Goal: Answer question/provide support

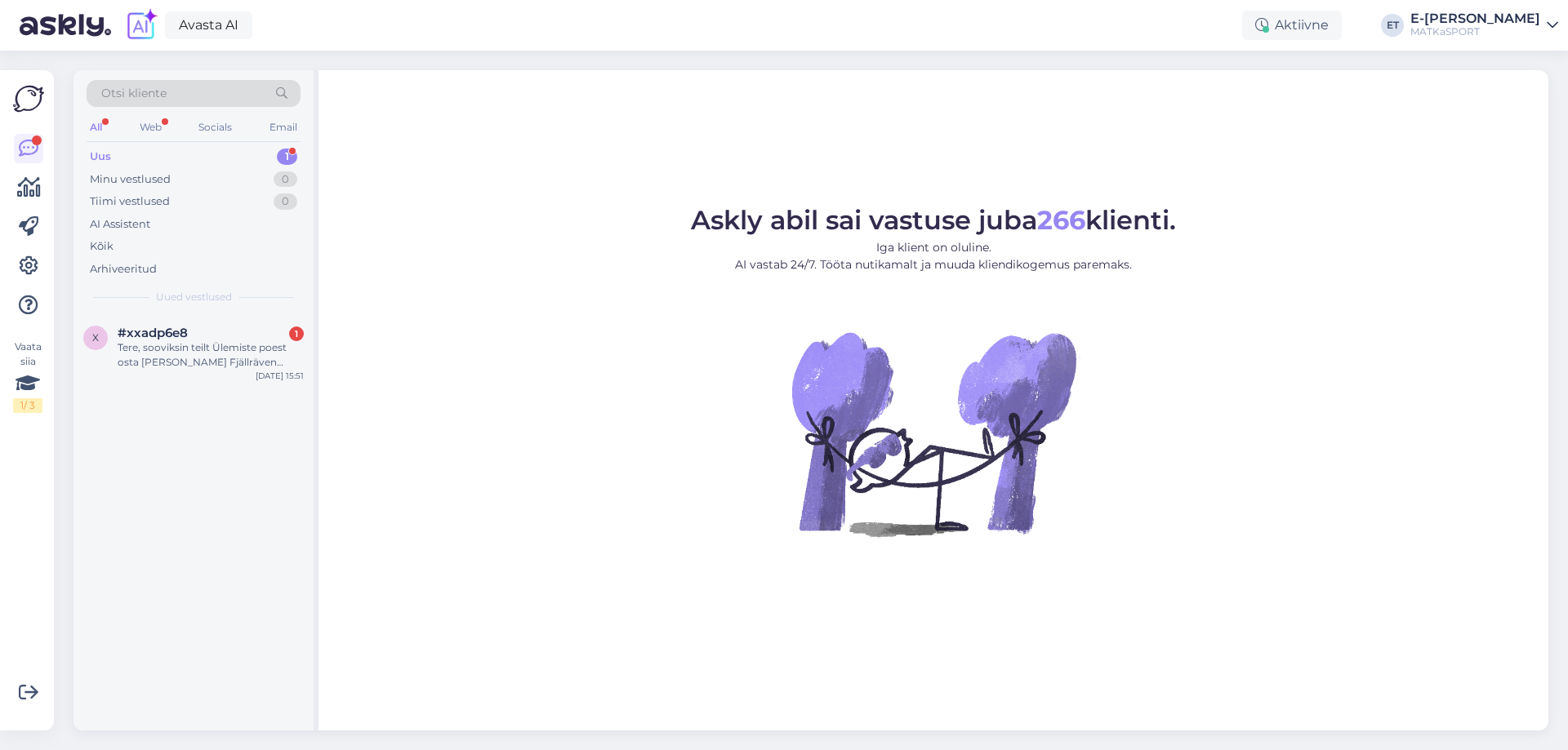
click at [179, 159] on div "Uus 1" at bounding box center [193, 156] width 214 height 22
click at [194, 357] on div "Tere, sooviksin teilt Ülemiste poest osta [PERSON_NAME] Fjällräven ULVÖ 30 selj…" at bounding box center [210, 355] width 186 height 30
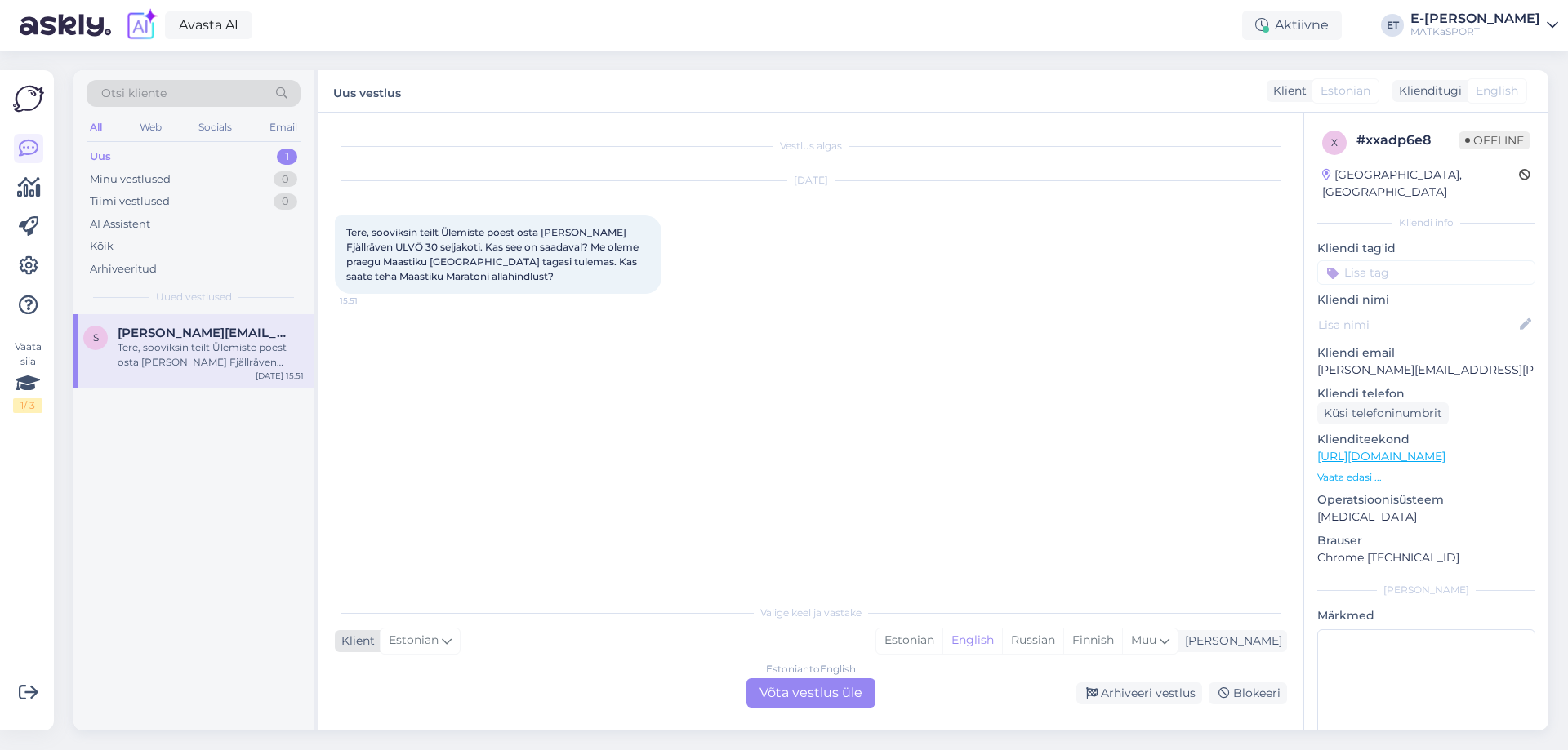
click at [422, 641] on span "Estonian" at bounding box center [413, 640] width 49 height 18
drag, startPoint x: 571, startPoint y: 356, endPoint x: 550, endPoint y: 334, distance: 30.4
click at [570, 355] on div "Vestlus algas Oct 12 2025 Tere, sooviksin teilt Ülemiste poest osta sinise Fjäl…" at bounding box center [819, 355] width 967 height 452
drag, startPoint x: 346, startPoint y: 246, endPoint x: 388, endPoint y: 246, distance: 42.0
click at [388, 246] on span "Tere, sooviksin teilt Ülemiste poest osta [PERSON_NAME] Fjällräven ULVÖ 30 selj…" at bounding box center [493, 254] width 295 height 57
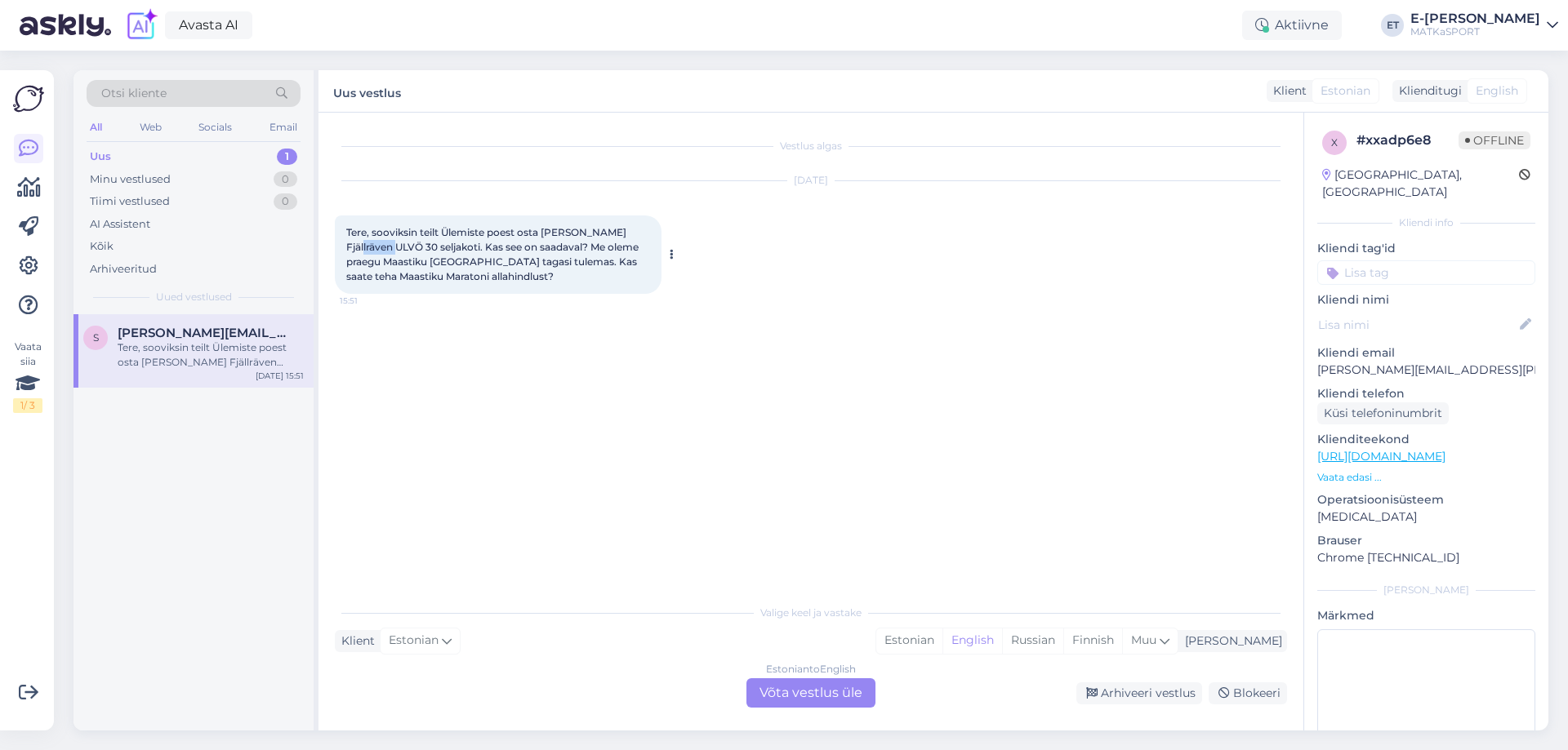
copy span "ULVÖ 30"
click at [666, 549] on div "Vestlus algas Oct 12 2025 Tere, sooviksin teilt Ülemiste poest osta sinise Fjäl…" at bounding box center [819, 355] width 967 height 452
click at [775, 692] on div "Estonian to English Võta vestlus üle" at bounding box center [811, 693] width 129 height 30
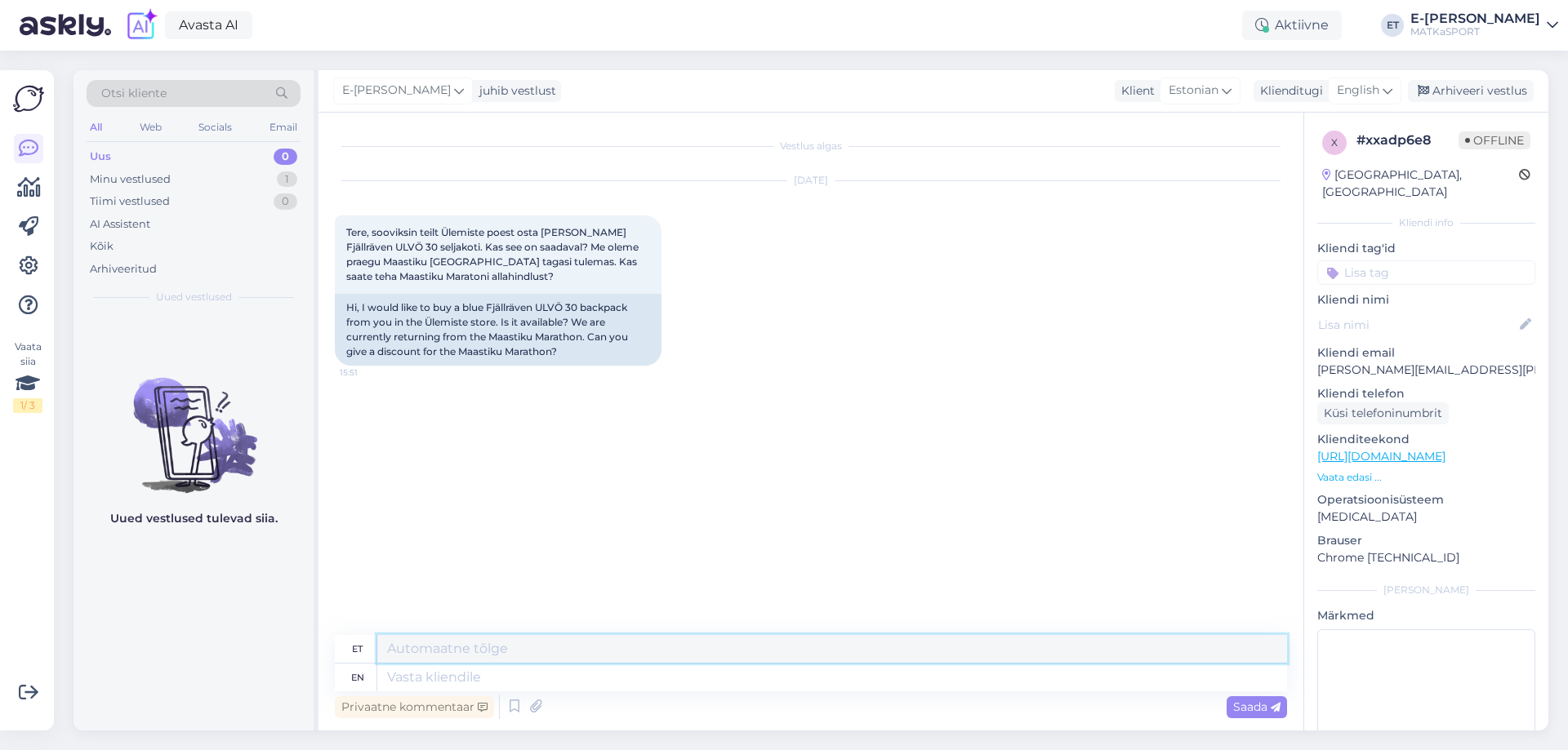
click at [559, 649] on textarea at bounding box center [832, 649] width 909 height 28
click at [527, 650] on textarea "Tere! Broneeringuid" at bounding box center [832, 641] width 909 height 42
click at [728, 651] on textarea "Tere! Hetkel on soovitud kott Ülemiste kaupluses olemas, allahindlused vormista…" at bounding box center [832, 641] width 909 height 42
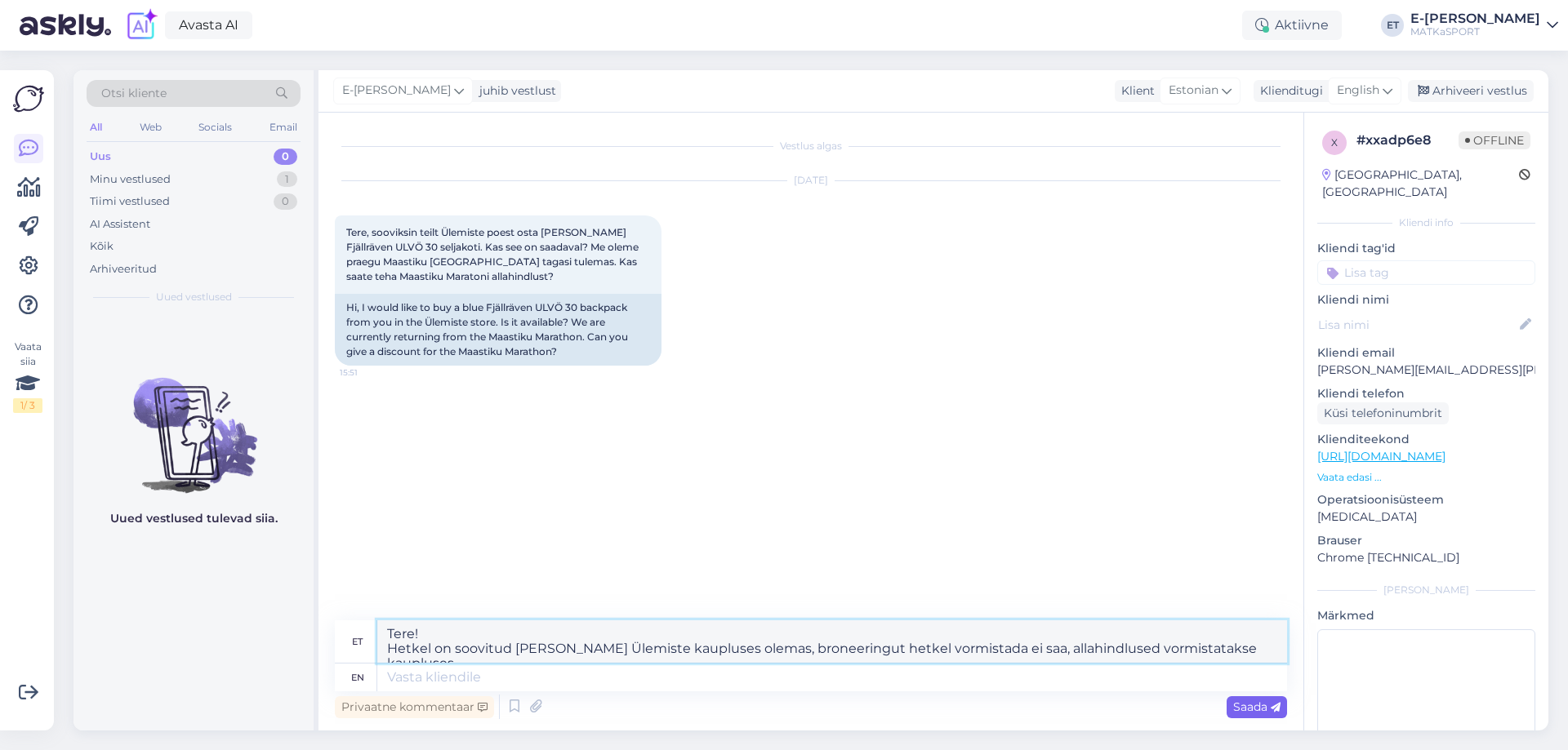
type textarea "Tere! Hetkel on soovitud kott Ülemiste kaupluses olemas, broneeringut hetkel vo…"
click at [1251, 710] on span "Saada" at bounding box center [1256, 707] width 48 height 14
click at [1249, 708] on span "Saada" at bounding box center [1256, 707] width 48 height 14
click at [629, 638] on textarea "Tere! Hetkel on soovitud kott Ülemiste kaupluses olemas, broneeringut hetkel vo…" at bounding box center [832, 641] width 909 height 42
click at [1247, 707] on span "Saada" at bounding box center [1256, 707] width 48 height 14
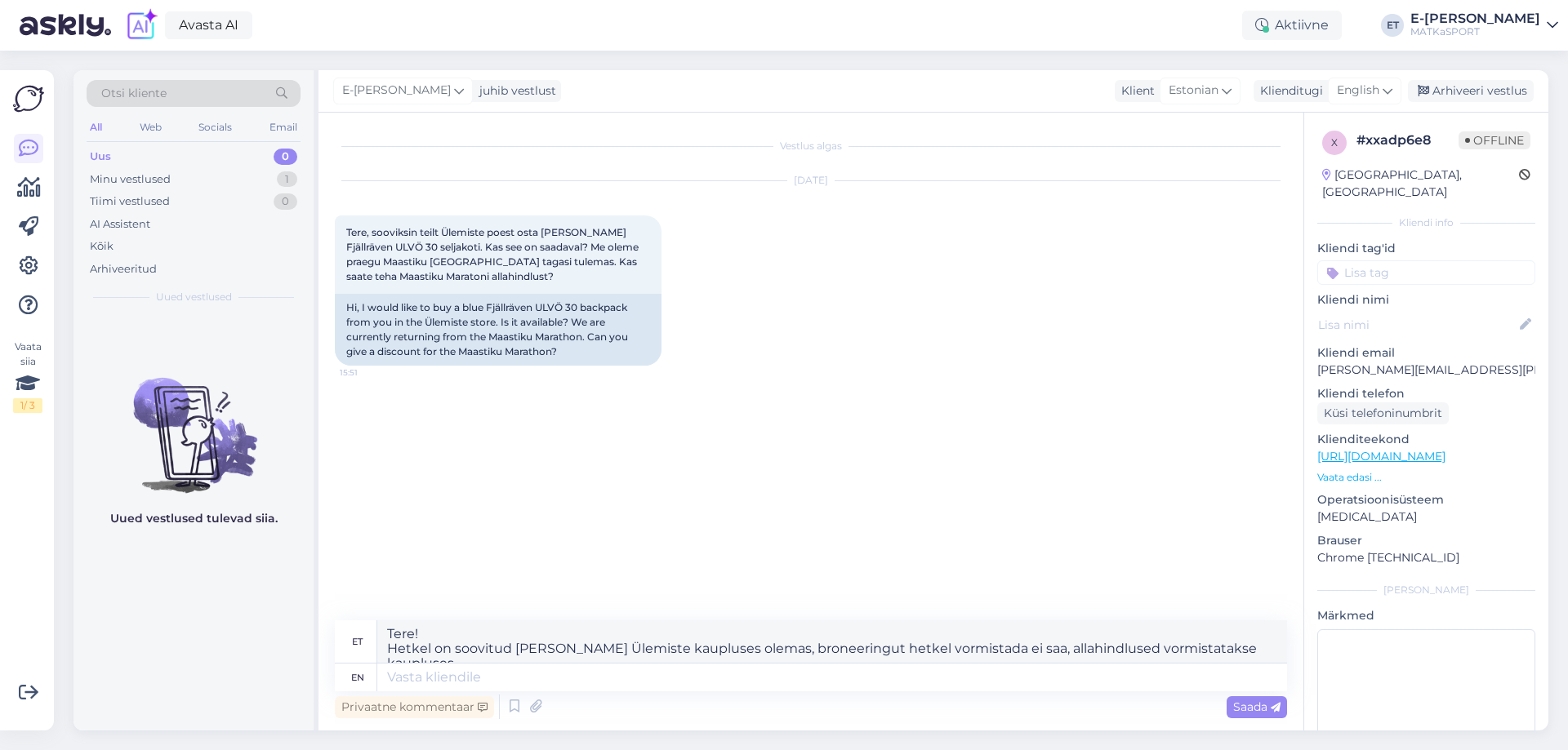
click at [1390, 145] on div "# xxadp6e8" at bounding box center [1407, 140] width 102 height 20
click at [465, 646] on textarea "Tere! Hetkel on soovitud kott Ülemiste kaupluses olemas, broneeringut hetkel vo…" at bounding box center [832, 641] width 909 height 42
click at [1256, 655] on textarea "Tere! Hetkel on soovitud kott Ülemiste kaupluses olemas, broneeringut hetkel vo…" at bounding box center [832, 641] width 909 height 42
click at [1247, 708] on span "Saada" at bounding box center [1256, 707] width 48 height 14
click at [502, 675] on textarea at bounding box center [832, 677] width 909 height 28
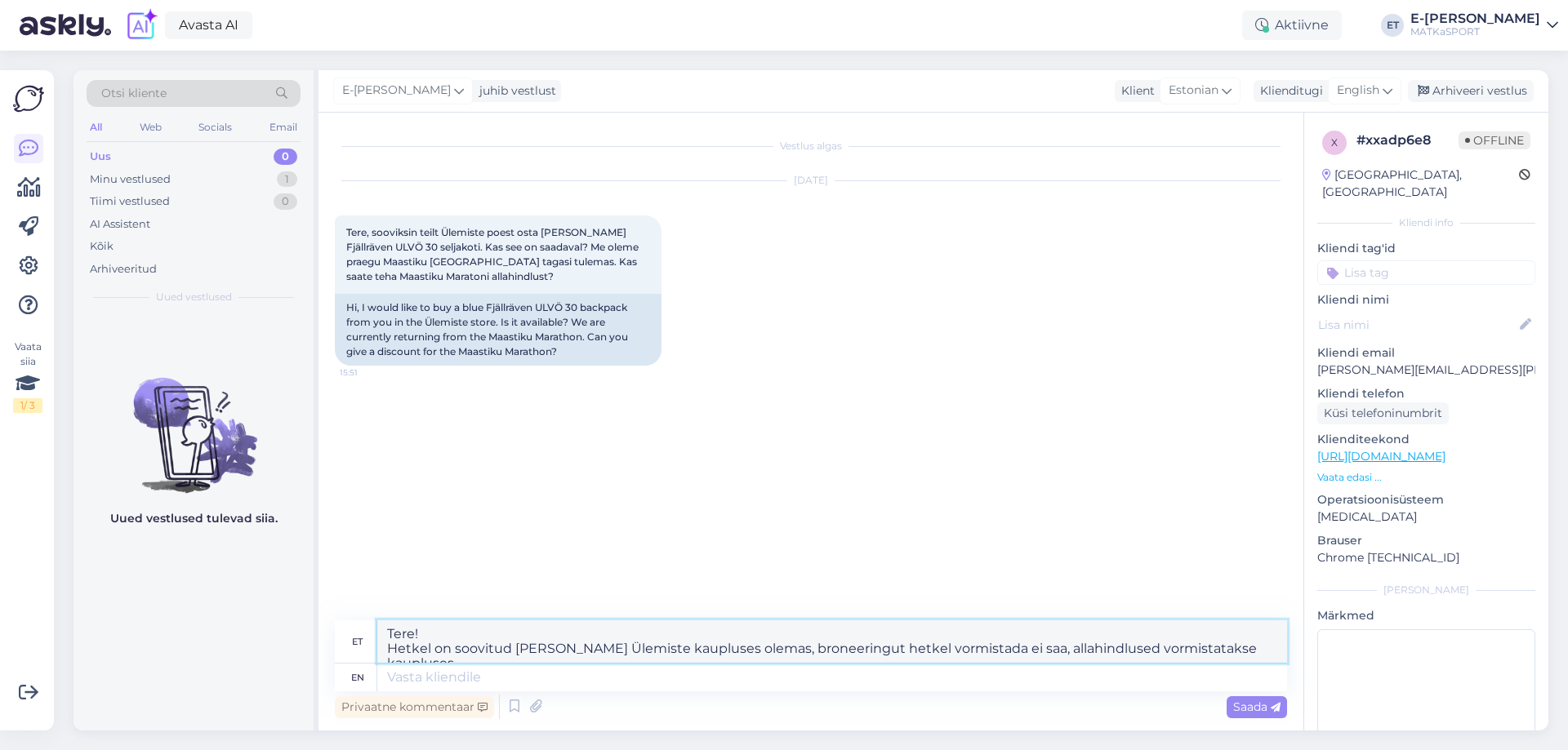
click at [731, 649] on textarea "Tere! Hetkel on soovitud kott Ülemiste kaupluses olemas, broneeringut hetkel vo…" at bounding box center [832, 641] width 909 height 42
click at [1251, 716] on div "Saada" at bounding box center [1256, 707] width 60 height 22
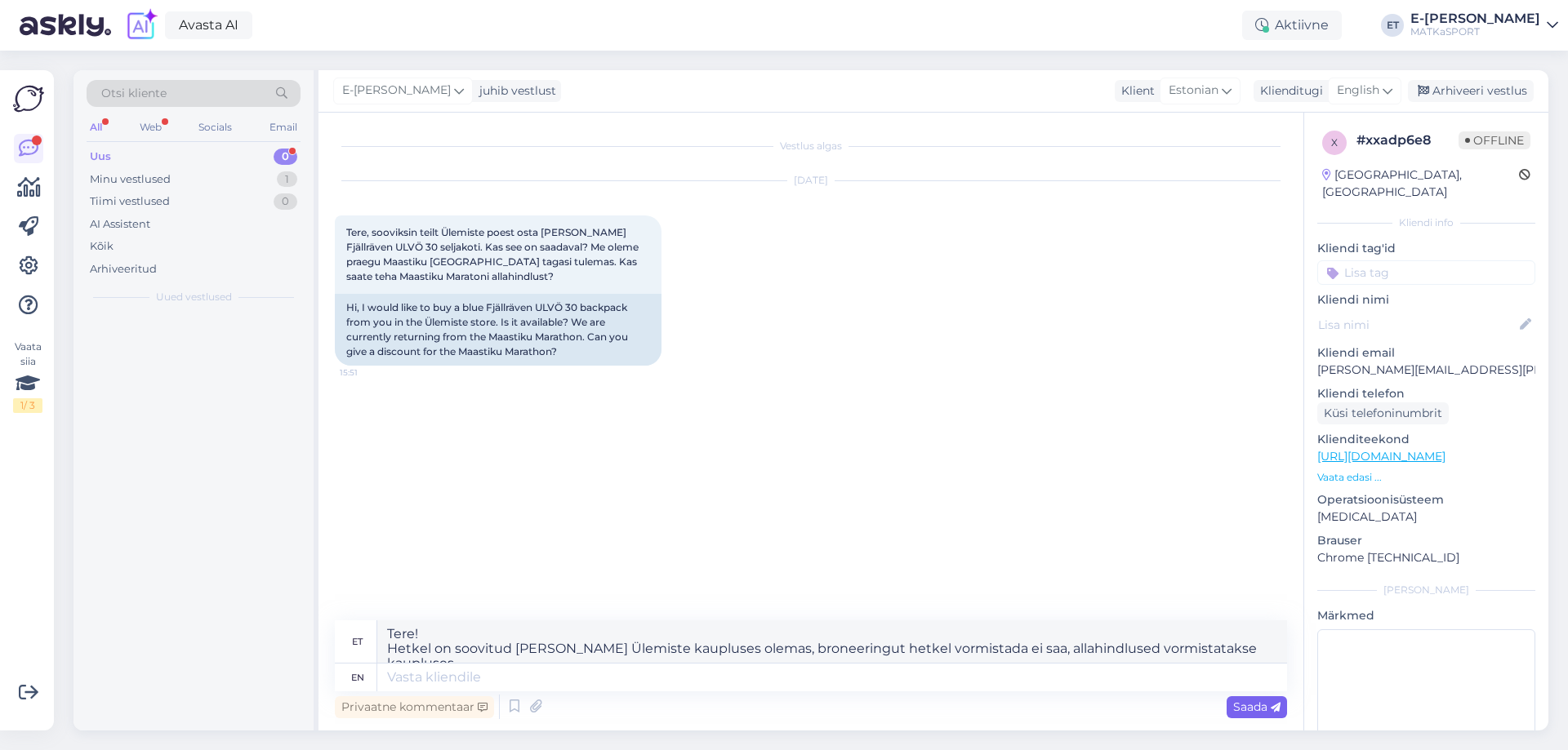
click at [1251, 709] on span "Saada" at bounding box center [1256, 707] width 48 height 14
click at [244, 344] on div "Tere. Ferrino Lightent 2 (ehk vana, nüüdseks juba tootmisest maas olev mudel) t…" at bounding box center [210, 355] width 186 height 30
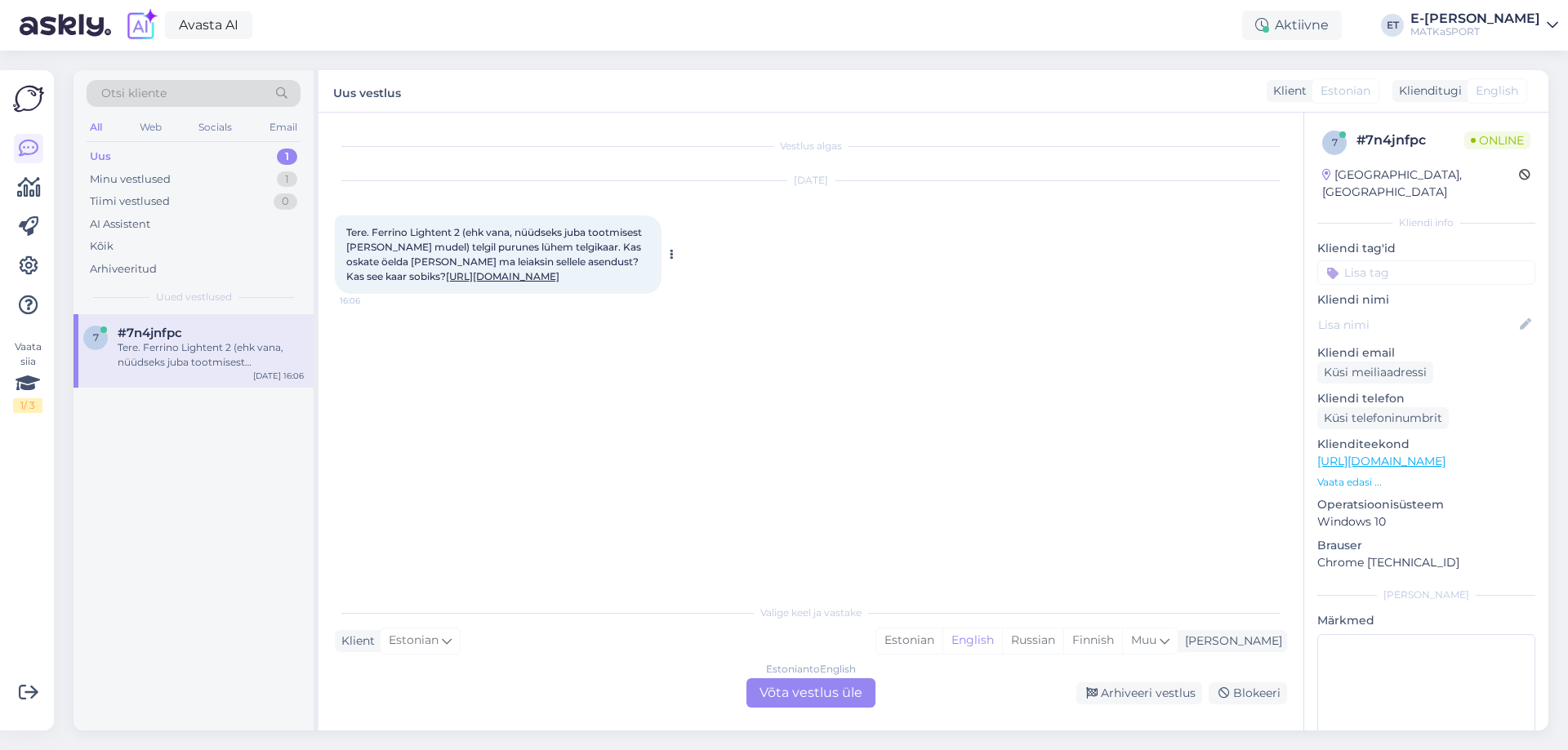
click at [559, 279] on link "https://matkasport.ee/telkide-tarvikud/15033-48952-tentset-x2-telgikaar-fiiber-…" at bounding box center [502, 277] width 113 height 13
click at [415, 639] on span "Estonian" at bounding box center [413, 640] width 49 height 18
click at [943, 640] on div "Estonian" at bounding box center [909, 640] width 66 height 24
click at [827, 690] on div "Estonian to Estonian Võta vestlus üle" at bounding box center [811, 693] width 129 height 30
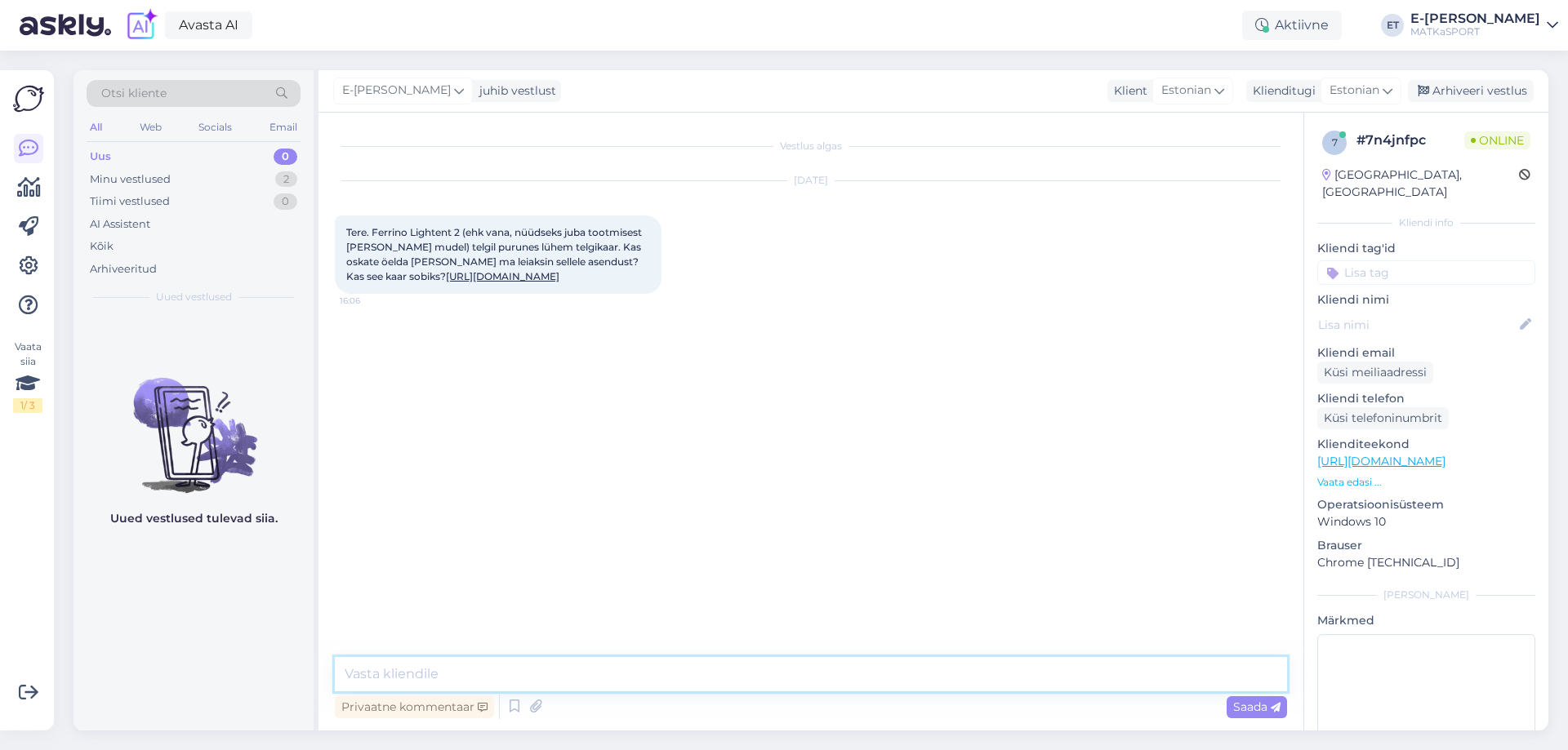
click at [765, 672] on textarea at bounding box center [811, 674] width 952 height 34
type textarea "Tere!"
drag, startPoint x: 820, startPoint y: 679, endPoint x: 809, endPoint y: 666, distance: 17.0
click at [819, 677] on textarea at bounding box center [811, 674] width 952 height 34
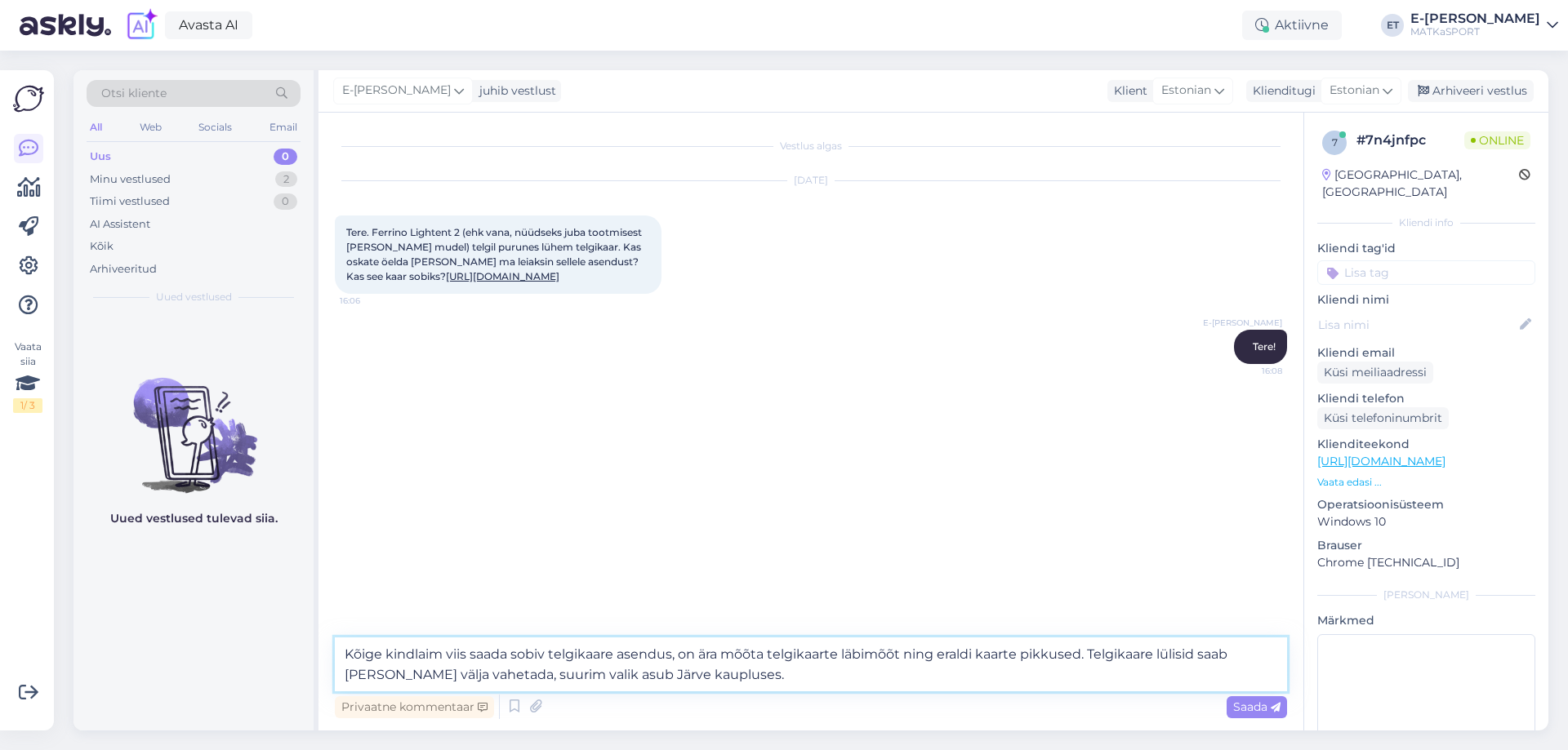
click at [1091, 657] on textarea "Kõige kindlaim viis saada sobiv telgikaare asendus, on ära mõõta telgikaarte lä…" at bounding box center [811, 665] width 952 height 54
click at [725, 676] on textarea "Kõige kindlaim viis saada sobiv telgikaare asendus, on ära mõõta telgikaarte lä…" at bounding box center [811, 665] width 952 height 54
type textarea "Kõige kindlaim viis saada sobiv telgikaare asendus, on ära mõõta telgikaarte lä…"
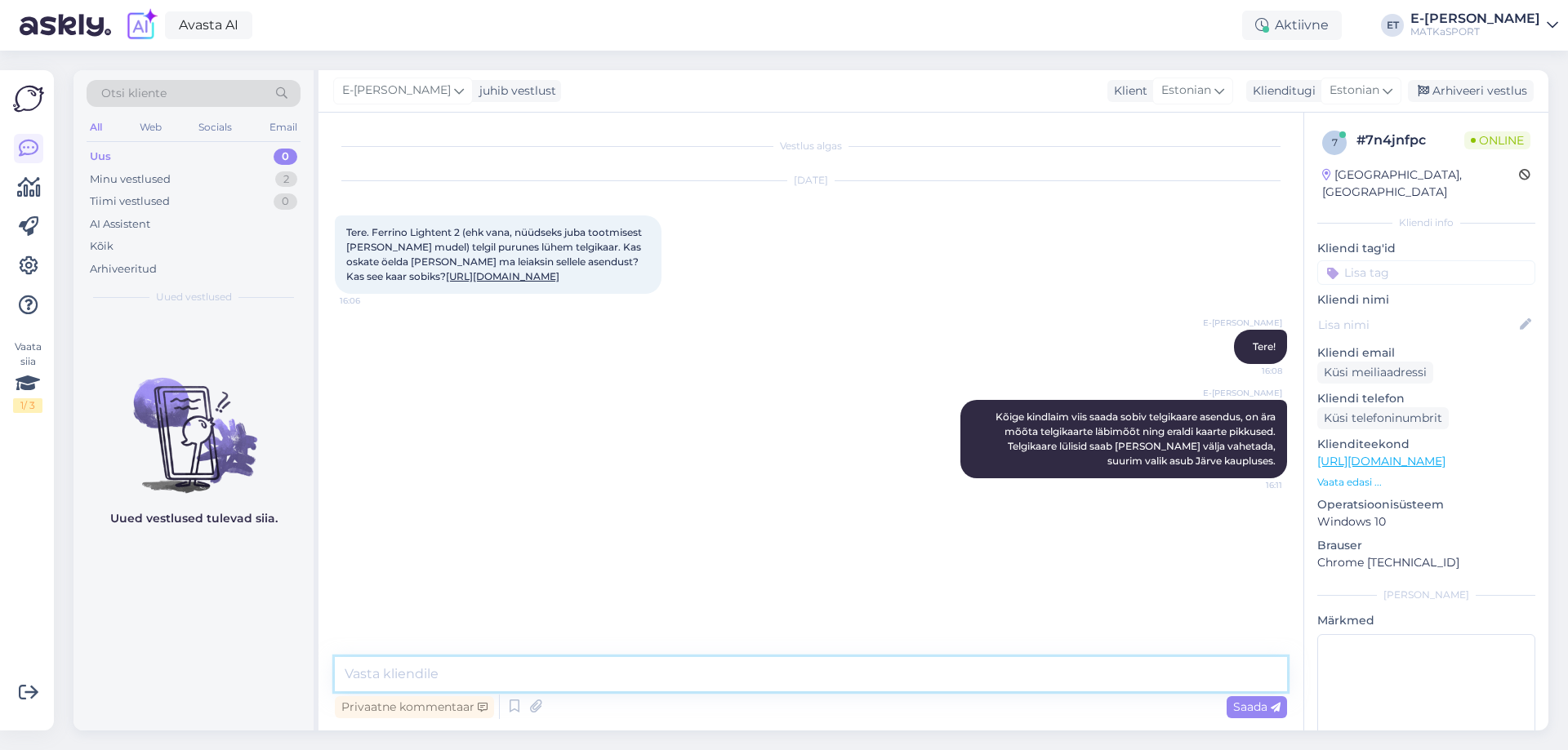
type textarea "K"
type textarea "A"
type textarea "L"
type textarea "P"
type textarea "L"
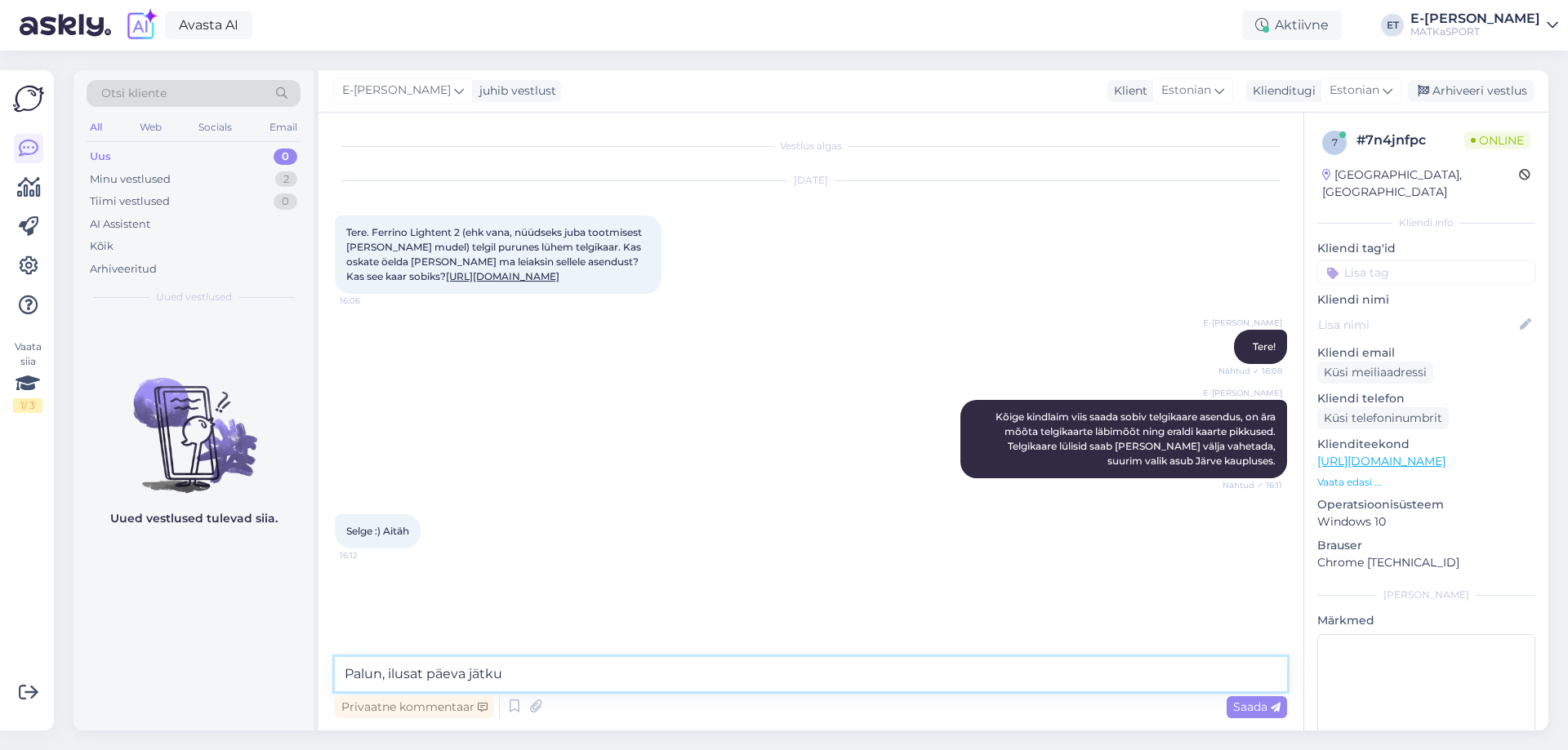
type textarea "Palun, ilusat päeva jätku."
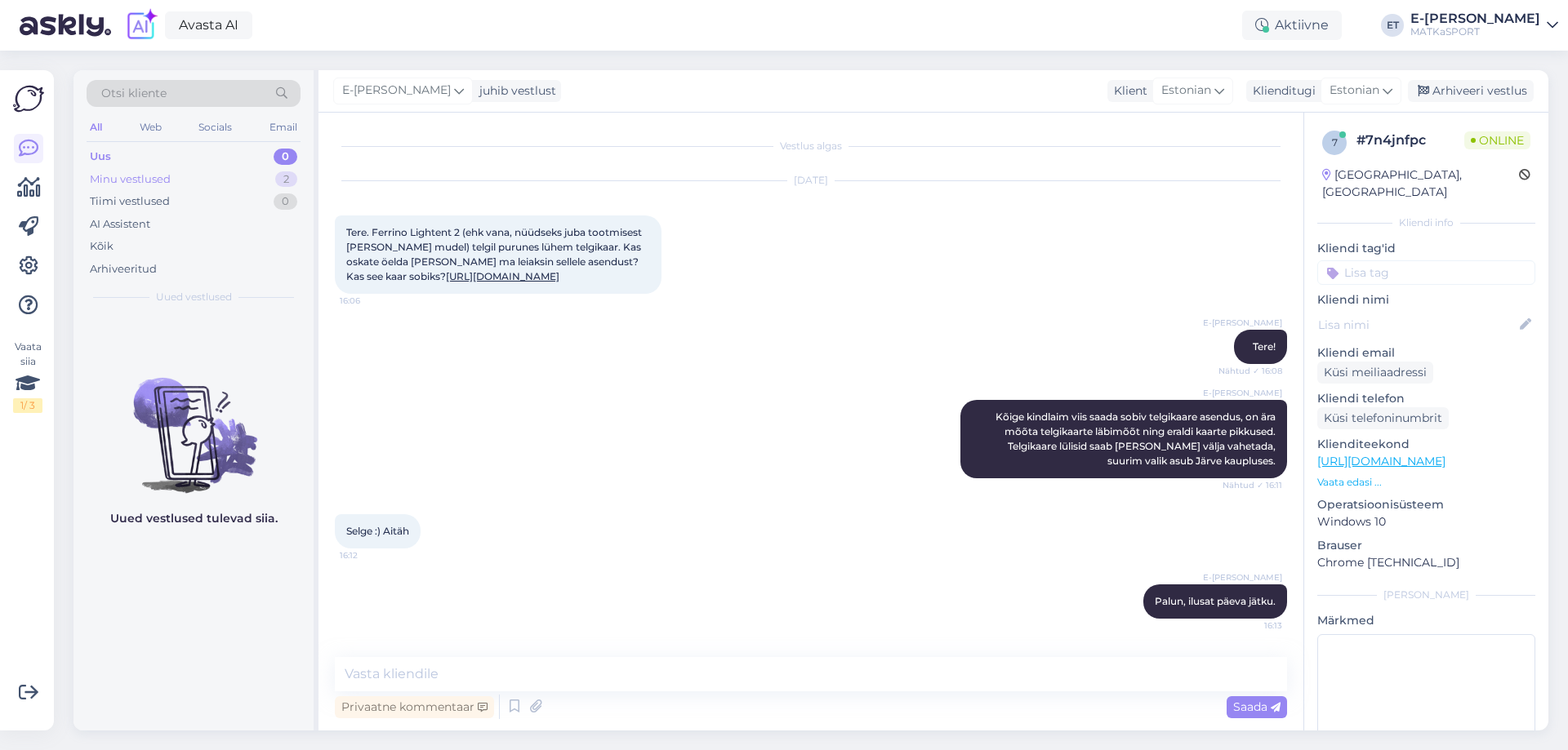
click at [147, 170] on div "Minu vestlused 2" at bounding box center [193, 179] width 214 height 22
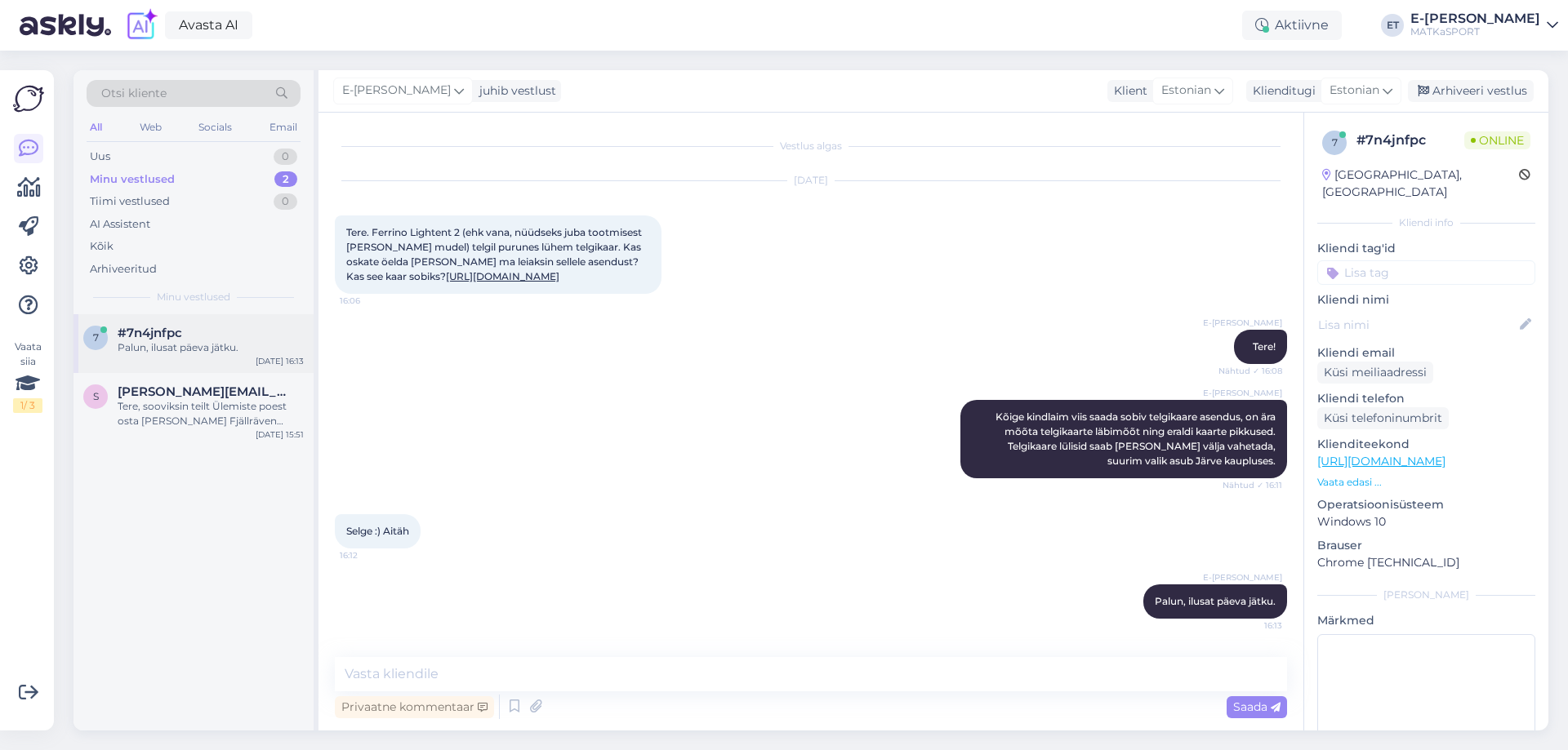
click at [186, 341] on div "Palun, ilusat päeva jätku." at bounding box center [210, 348] width 186 height 14
click at [192, 391] on span "[PERSON_NAME][EMAIL_ADDRESS][PERSON_NAME][DOMAIN_NAME]" at bounding box center [202, 392] width 170 height 14
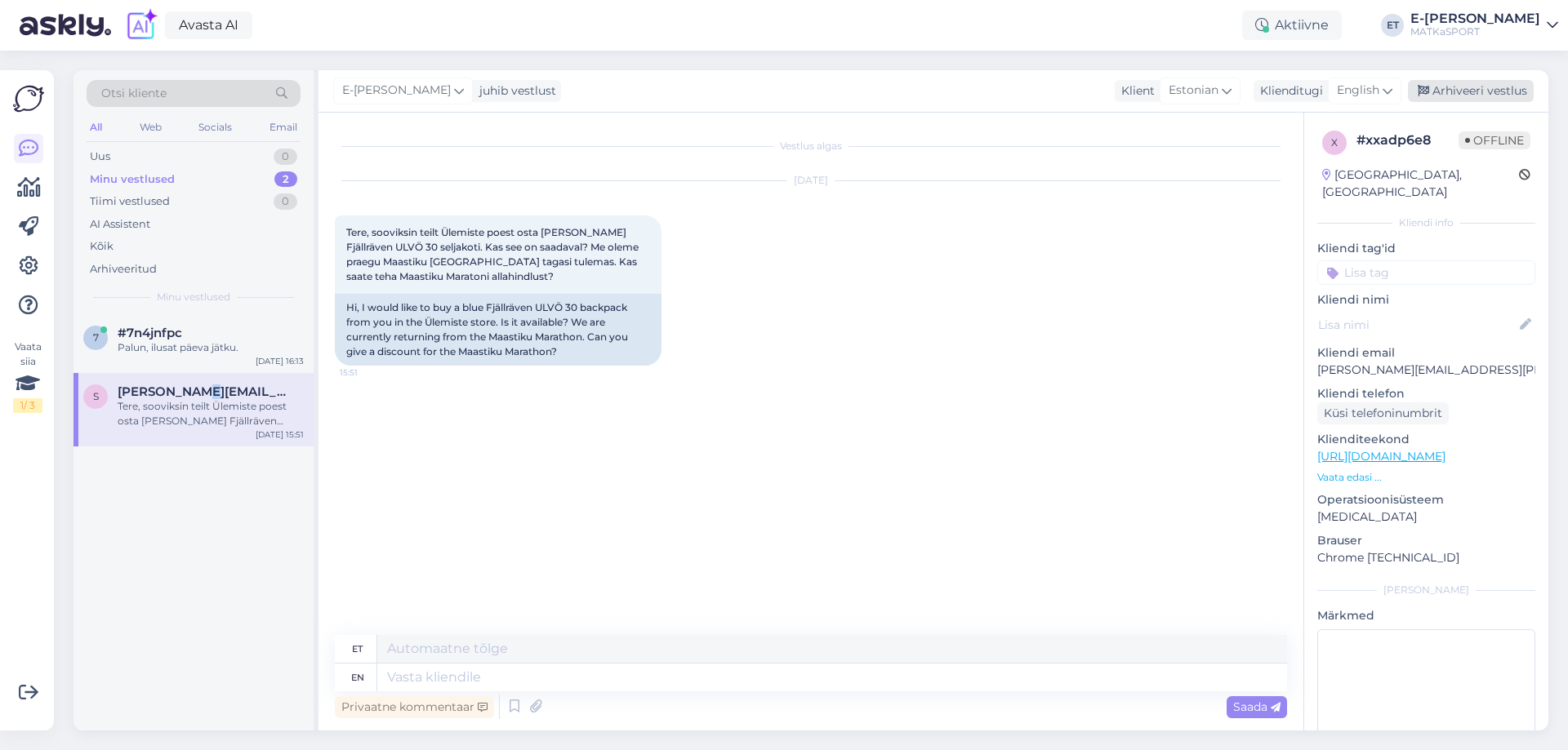
click at [1462, 95] on div "Arhiveeri vestlus" at bounding box center [1471, 91] width 126 height 22
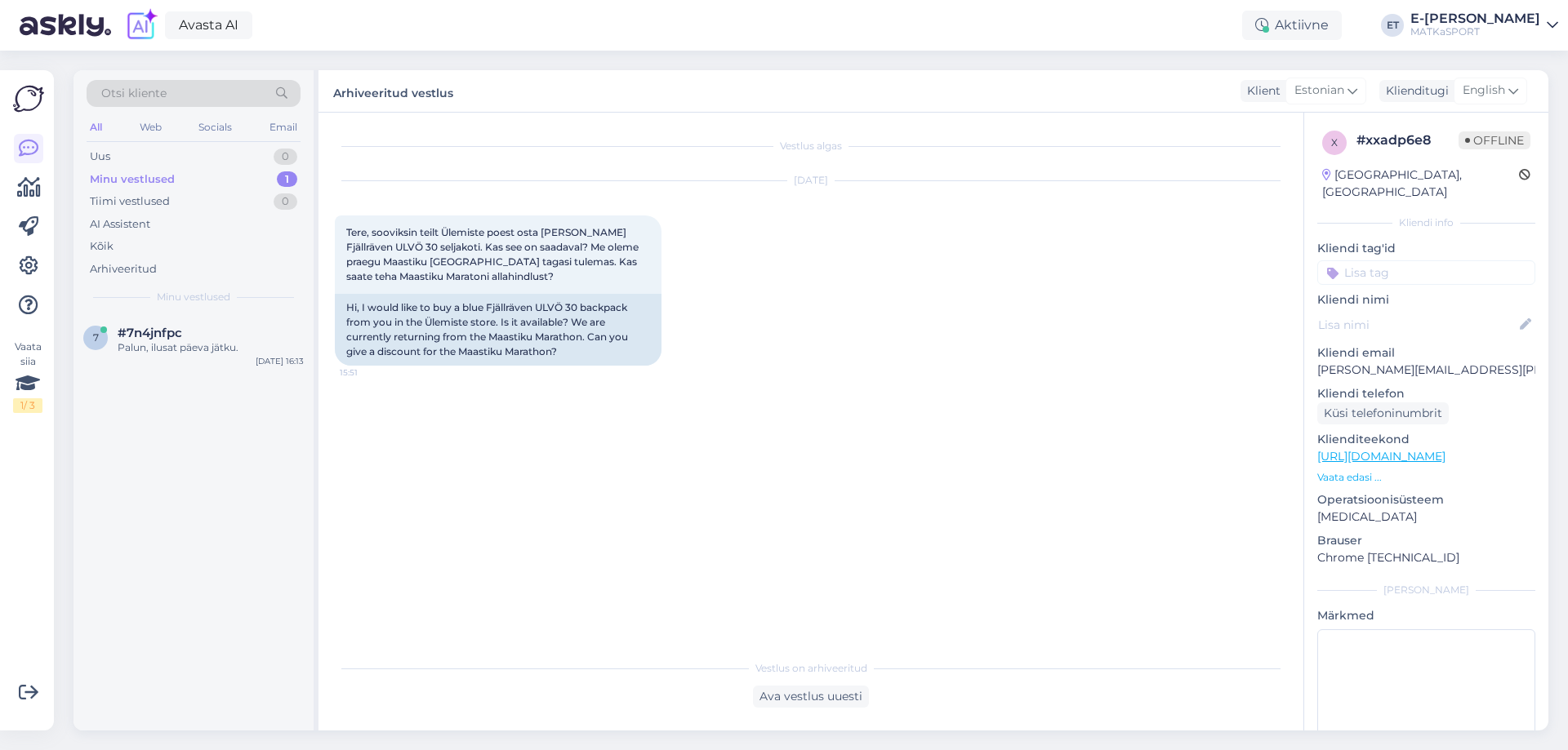
click at [138, 176] on div "Minu vestlused" at bounding box center [132, 180] width 84 height 16
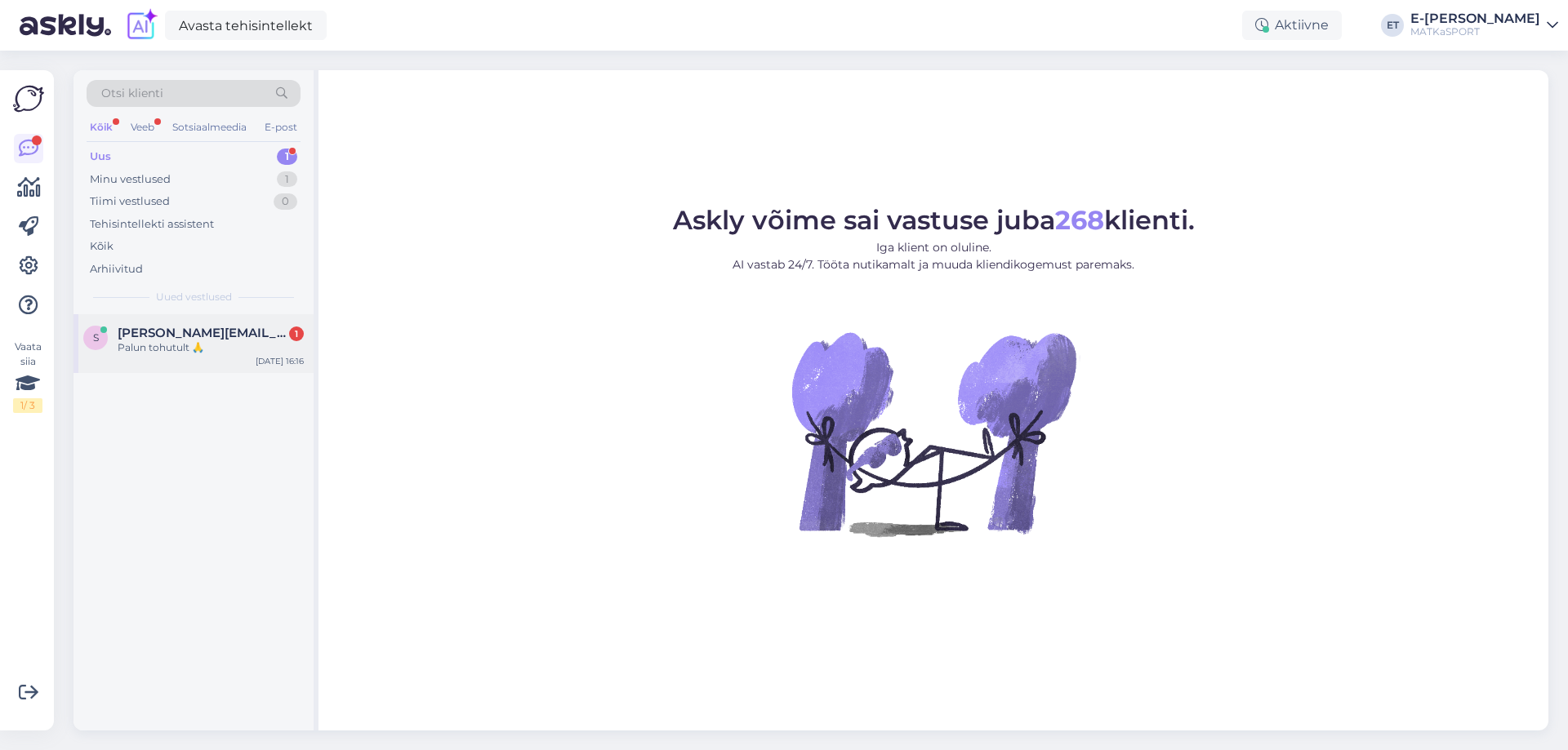
click at [156, 351] on font "Palun tohutult 🙏" at bounding box center [161, 348] width 86 height 13
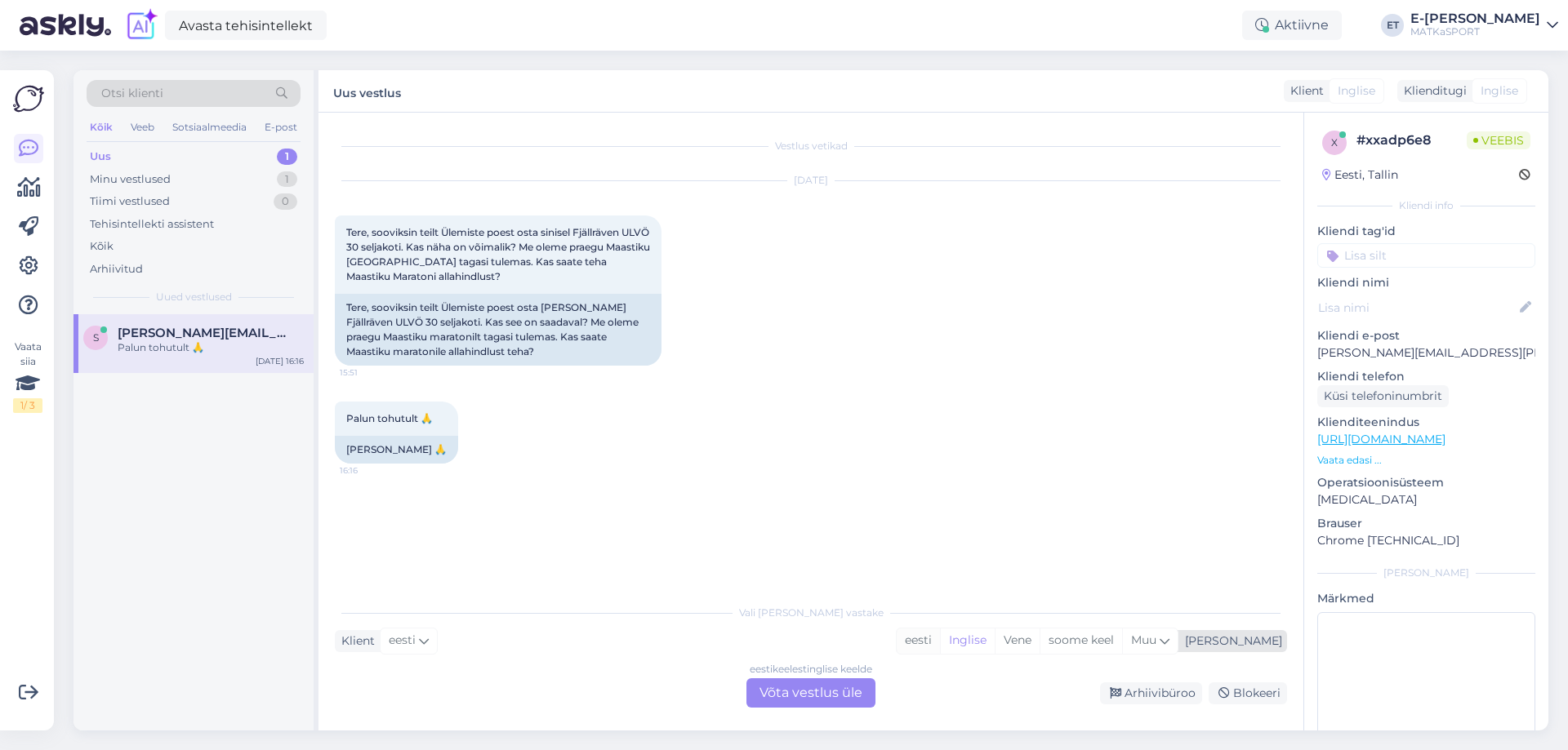
click at [932, 640] on font "eesti" at bounding box center [918, 640] width 27 height 14
click at [816, 687] on font "Võta vestlus üle" at bounding box center [811, 692] width 102 height 15
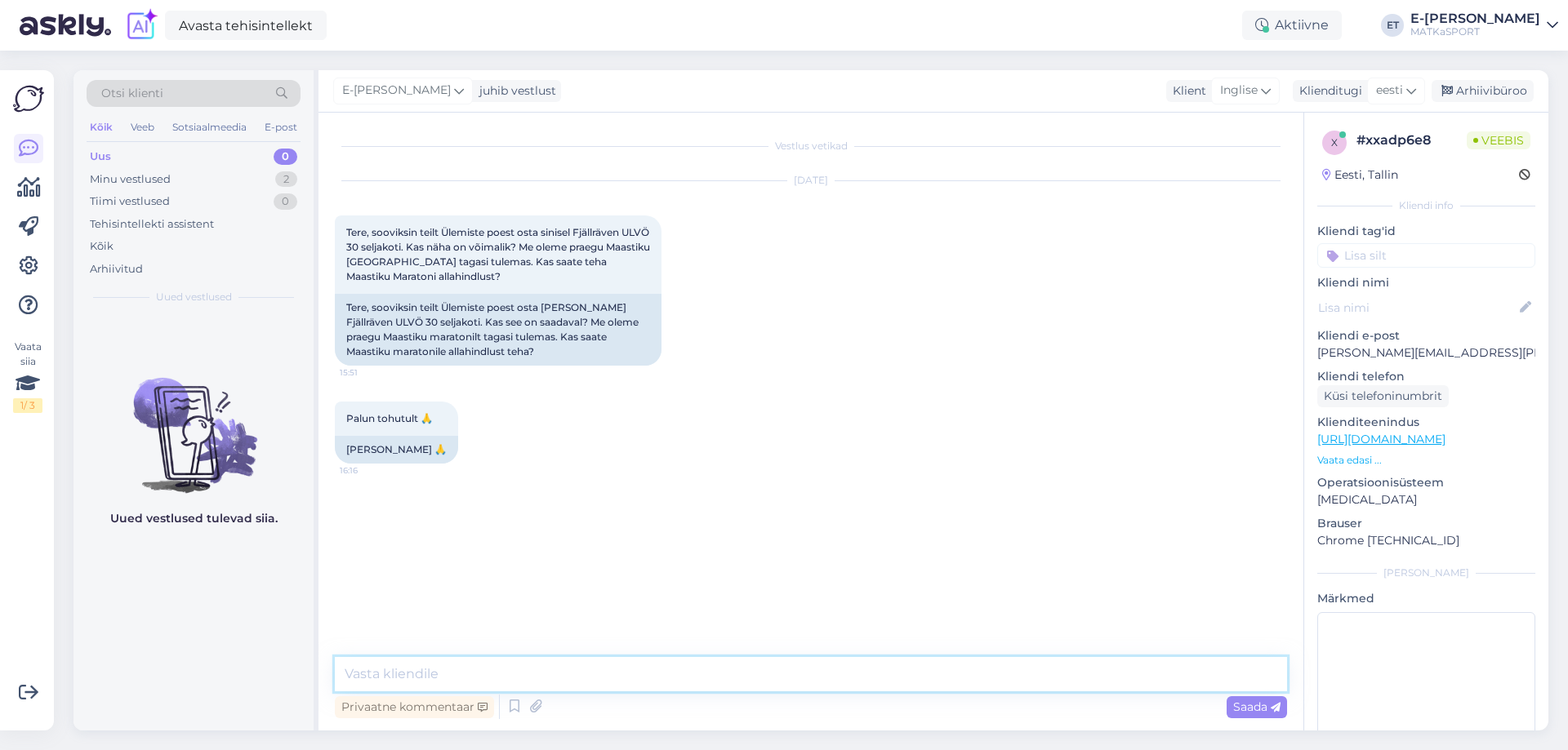
click at [616, 668] on textarea at bounding box center [811, 674] width 952 height 34
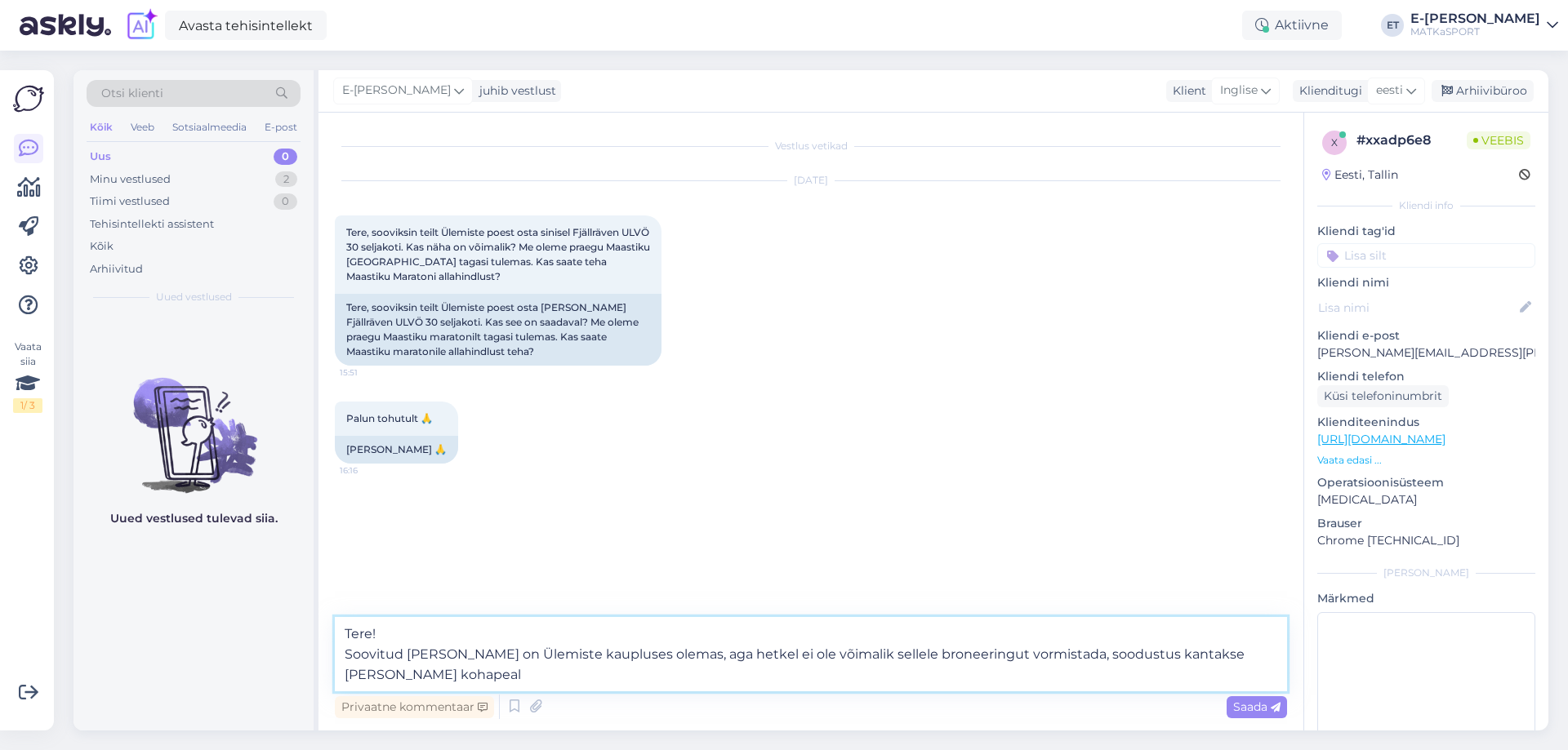
drag, startPoint x: 1024, startPoint y: 657, endPoint x: 1280, endPoint y: 649, distance: 256.1
click at [1280, 649] on textarea "Tere! Soovitud [PERSON_NAME] on Ülemiste kaupluses olemas, aga hetkel ei ole võ…" at bounding box center [811, 654] width 952 height 75
drag, startPoint x: 586, startPoint y: 675, endPoint x: 591, endPoint y: 640, distance: 35.4
click at [589, 675] on textarea "Tere! Soovitud [PERSON_NAME] on Ülemiste kaupluses olemas, aga hetkel ei ole võ…" at bounding box center [811, 654] width 952 height 75
click at [629, 675] on textarea "Tere! Soovitud [PERSON_NAME] on Ülemiste kaupluses olemas, aga hetkel ei ole võ…" at bounding box center [811, 654] width 952 height 75
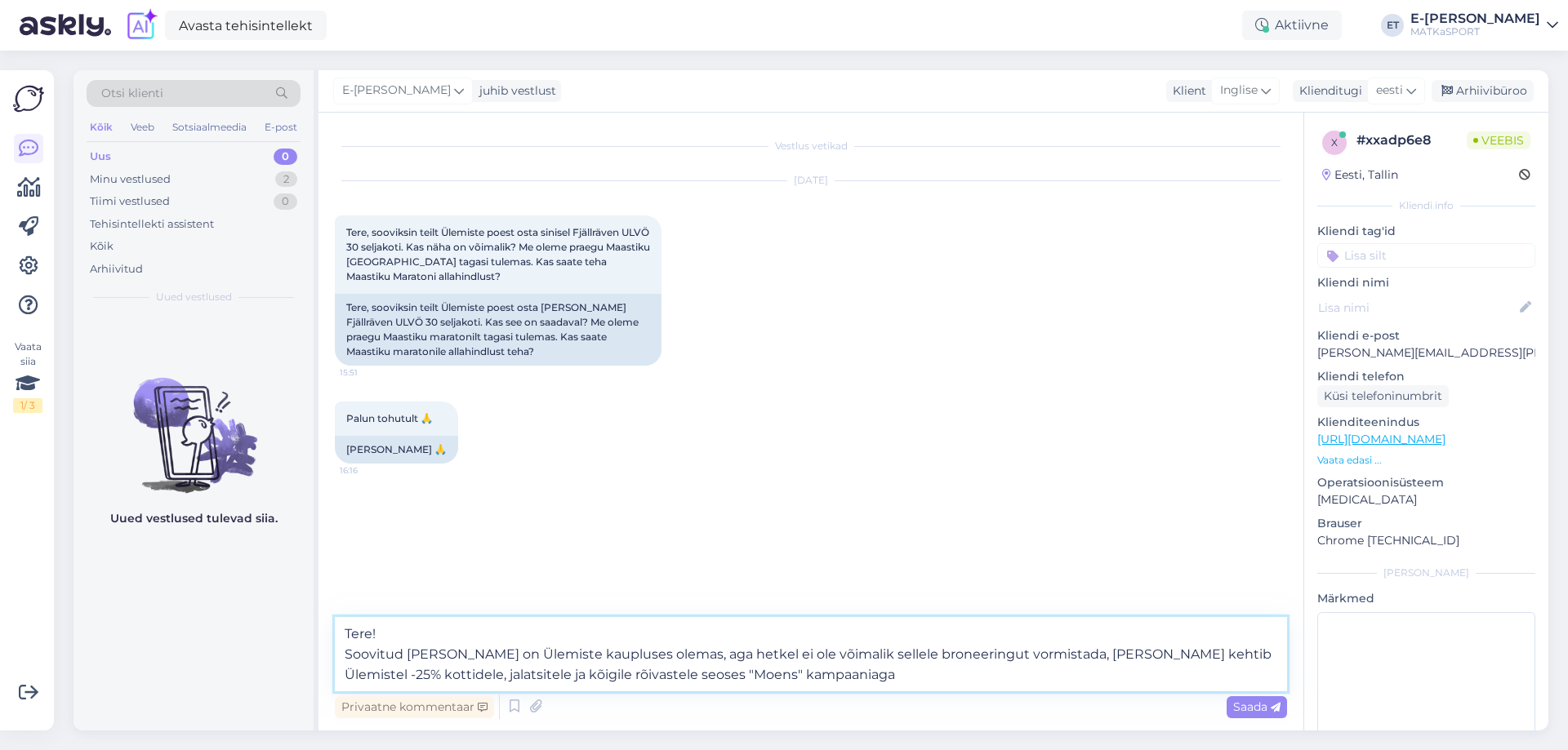
click at [582, 677] on textarea "Tere! Soovitud [PERSON_NAME] on Ülemiste kaupluses olemas, aga hetkel ei ole võ…" at bounding box center [811, 654] width 952 height 75
click at [814, 680] on textarea "Tere! Soovitud [PERSON_NAME] on Ülemiste kaupluses olemas, aga hetkel ei ole võ…" at bounding box center [811, 654] width 952 height 75
type textarea "Tere! Soovitud [PERSON_NAME] on Ülemiste kaupluses olemas, aga hetkel ei ole võ…"
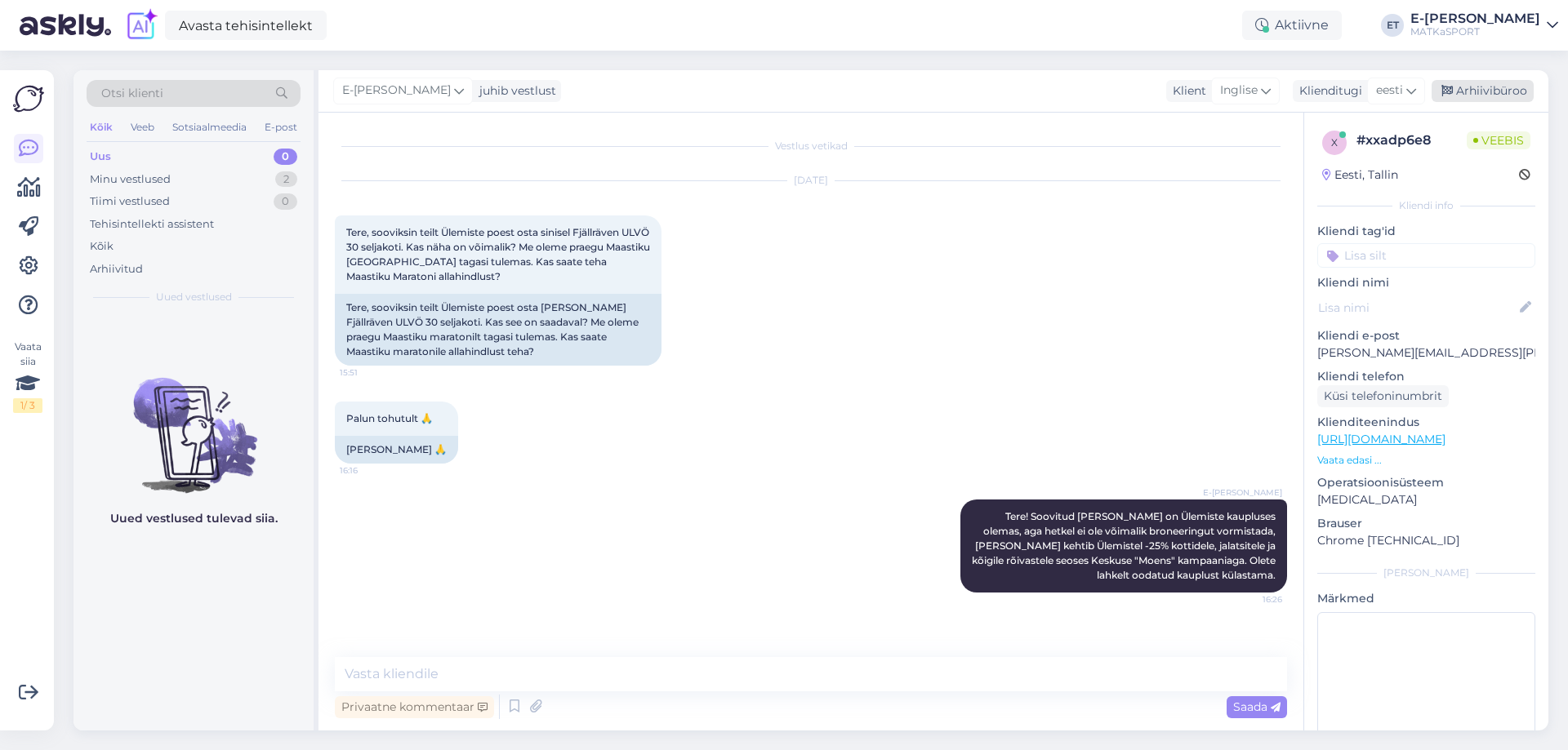
click at [1512, 91] on font "Arhiivibüroo" at bounding box center [1491, 91] width 71 height 14
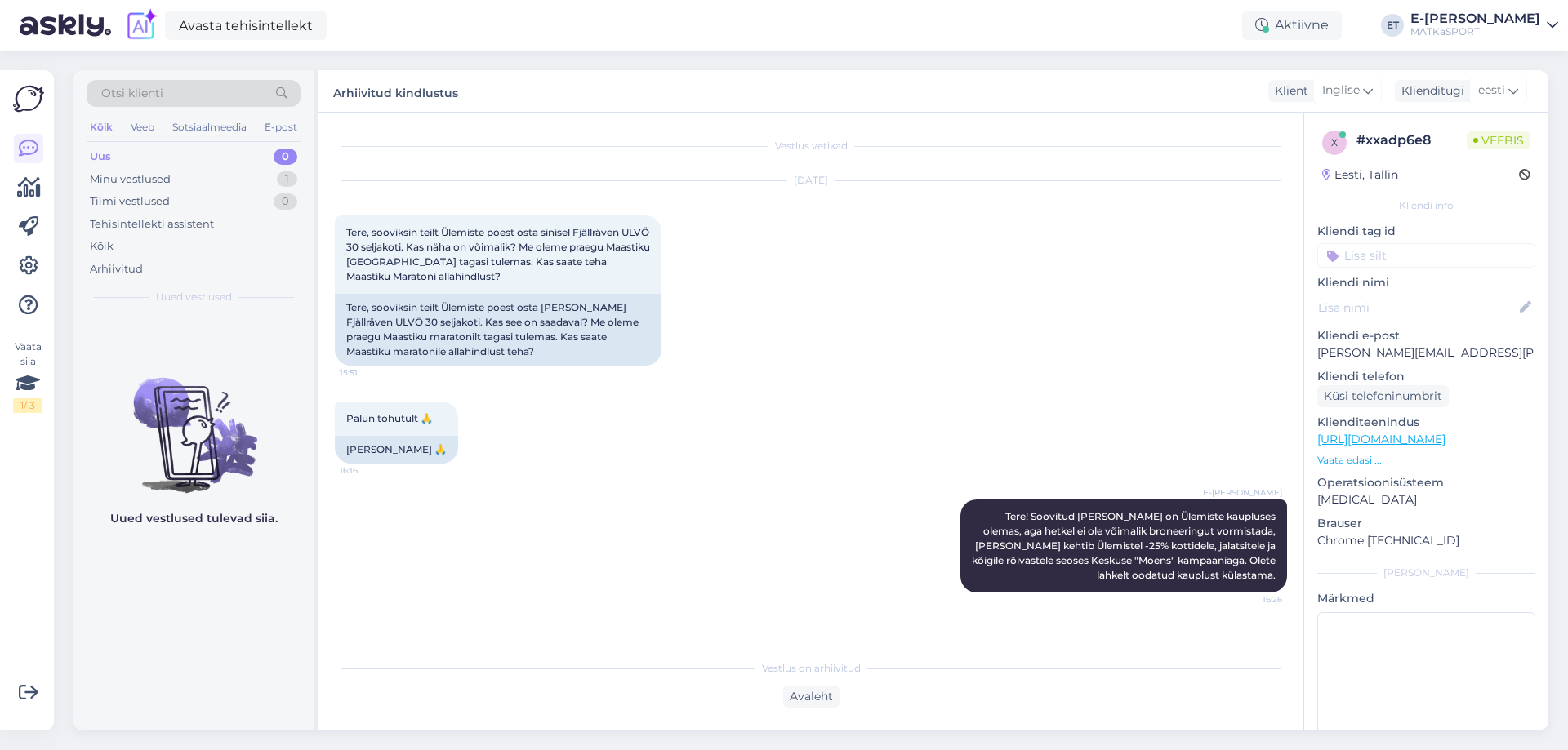
click at [121, 158] on div "Uus 0" at bounding box center [193, 156] width 214 height 22
click at [127, 177] on font "Minu vestlused" at bounding box center [130, 179] width 81 height 13
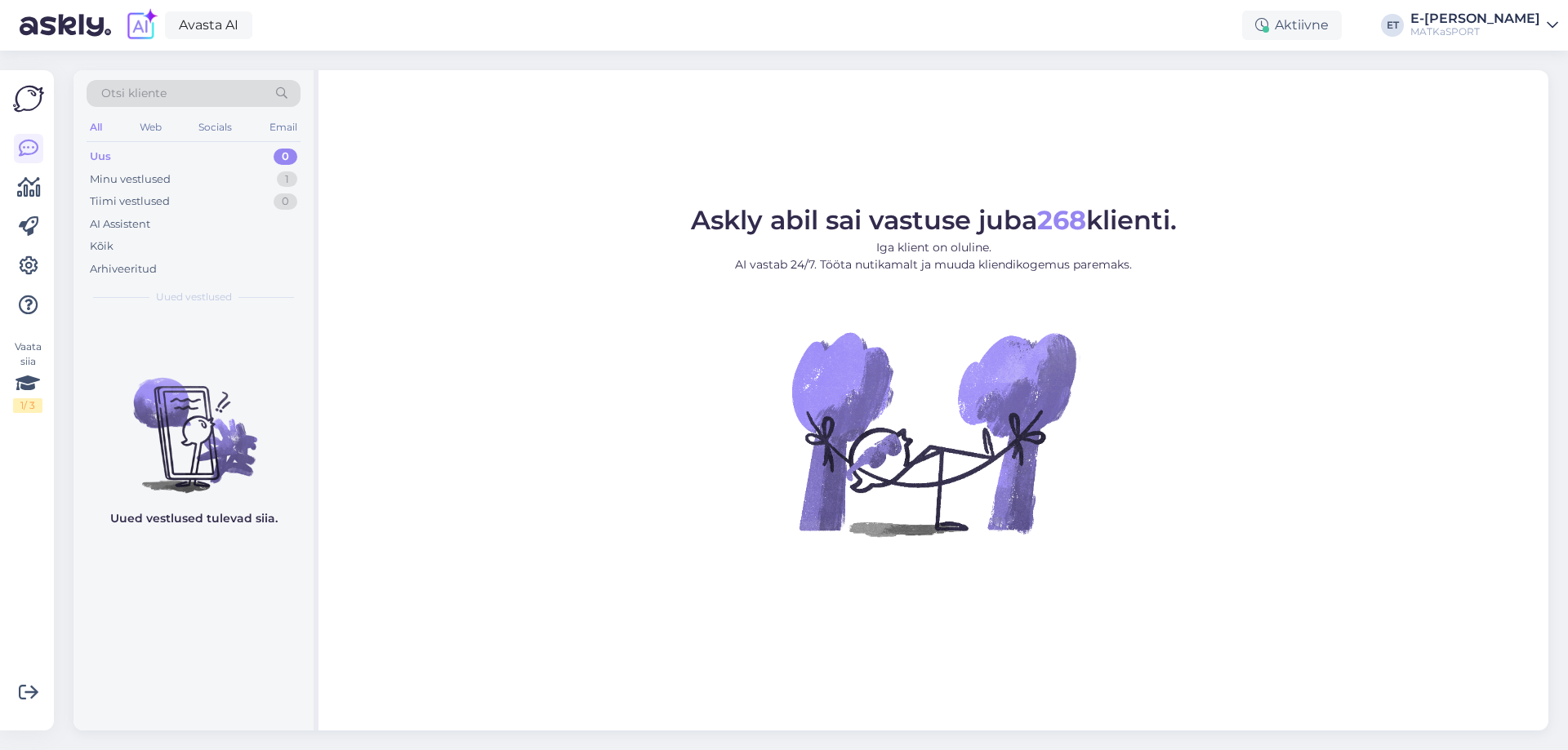
click at [1347, 181] on div "Askly abil sai vastuse juba 268 klienti. Iga klient on oluline. AI vastab 24/7.…" at bounding box center [933, 400] width 1229 height 660
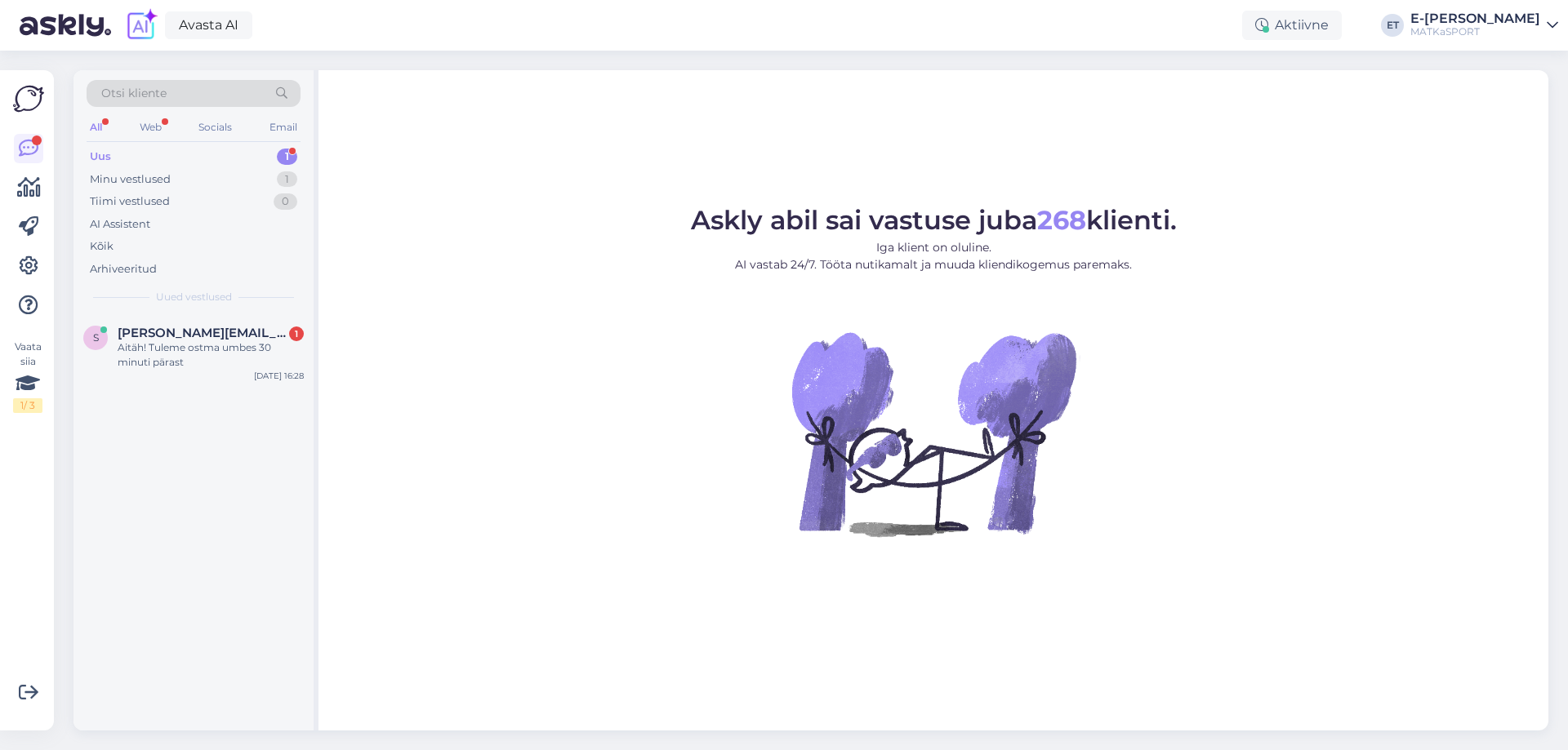
click at [192, 156] on div "Uus 1" at bounding box center [193, 156] width 214 height 22
click at [177, 351] on div "Aitäh! Tuleme ostma umbes 30 minuti pärast" at bounding box center [210, 355] width 186 height 30
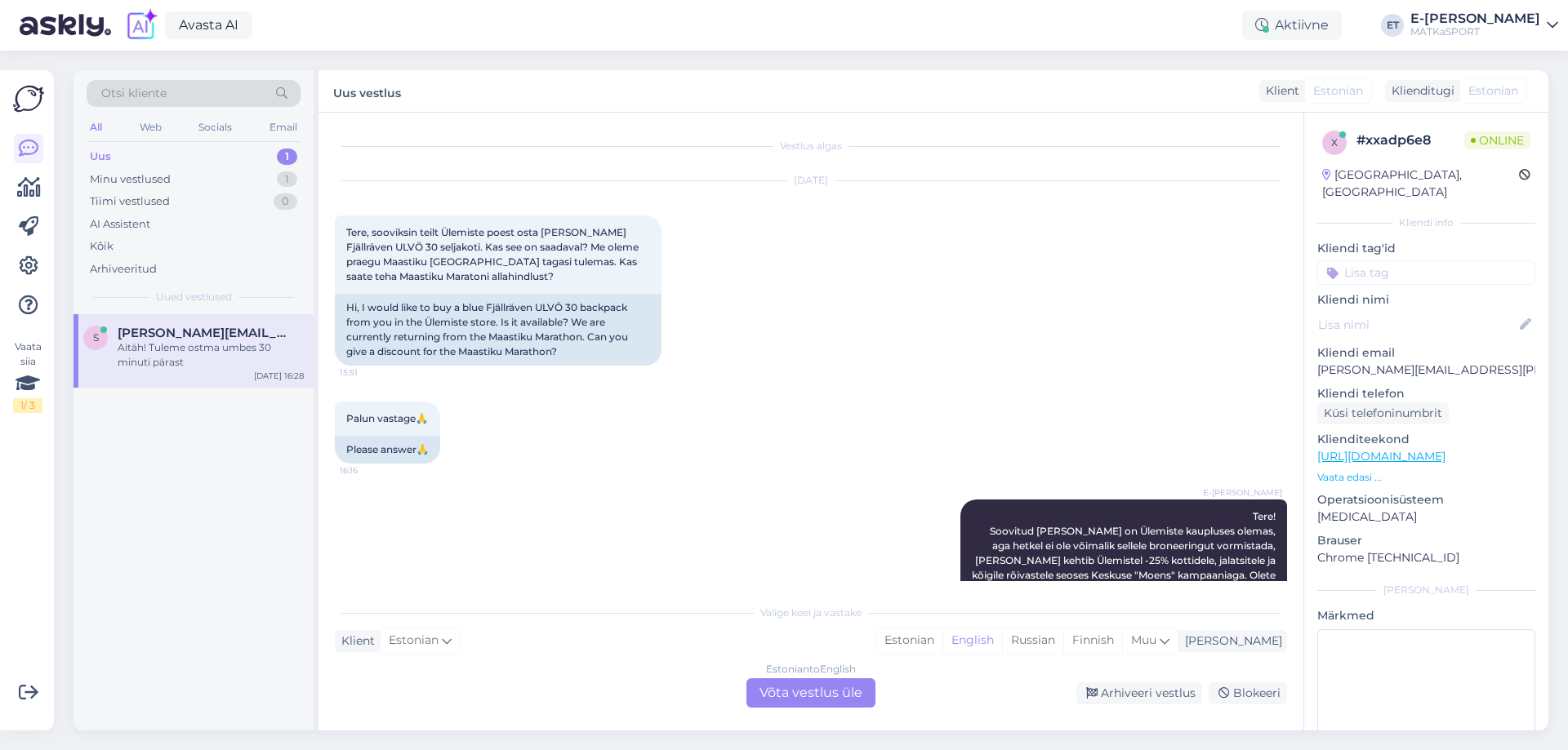
scroll to position [114, 0]
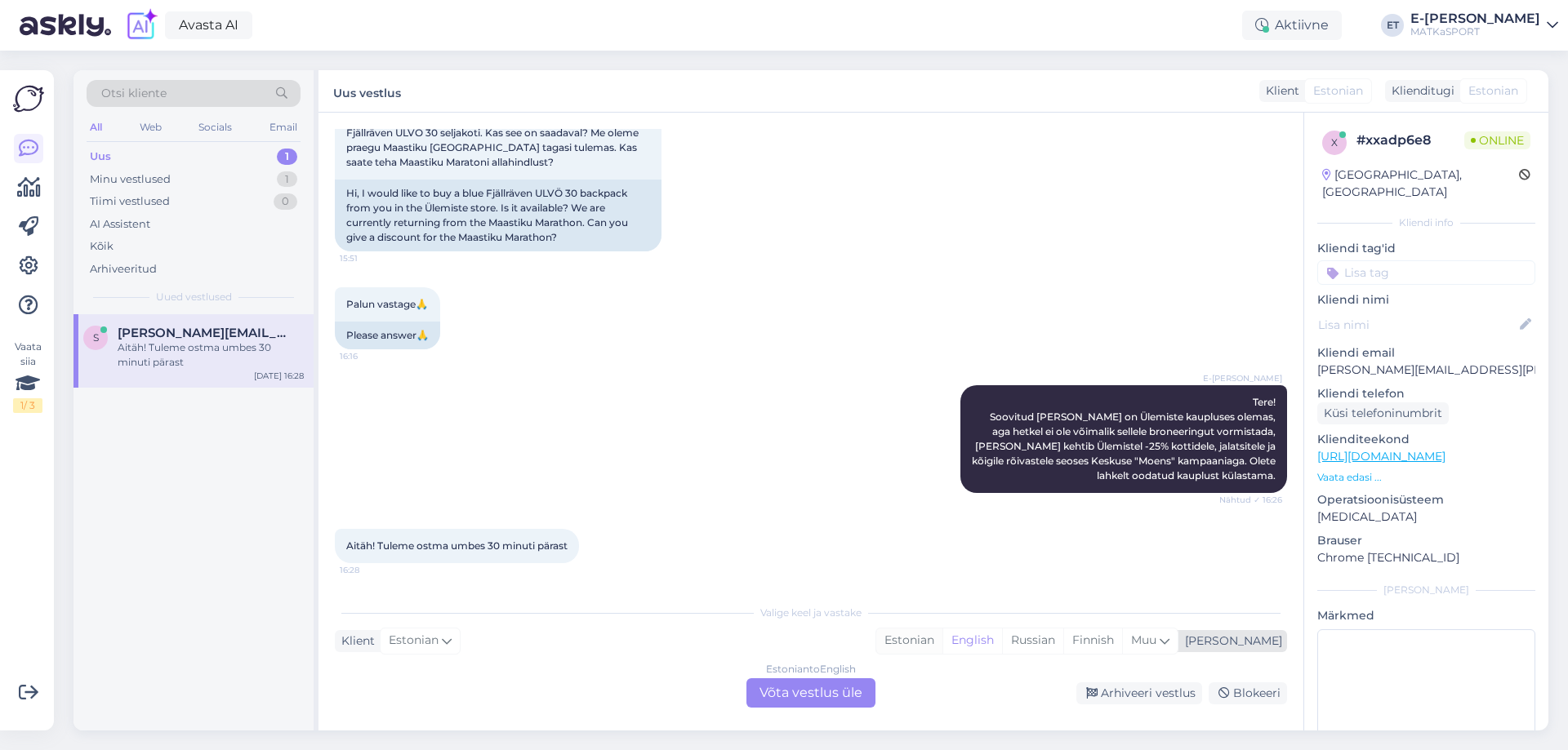
click at [943, 638] on div "Estonian" at bounding box center [909, 640] width 66 height 24
click at [821, 693] on div "Estonian to Estonian Võta vestlus üle" at bounding box center [811, 693] width 129 height 30
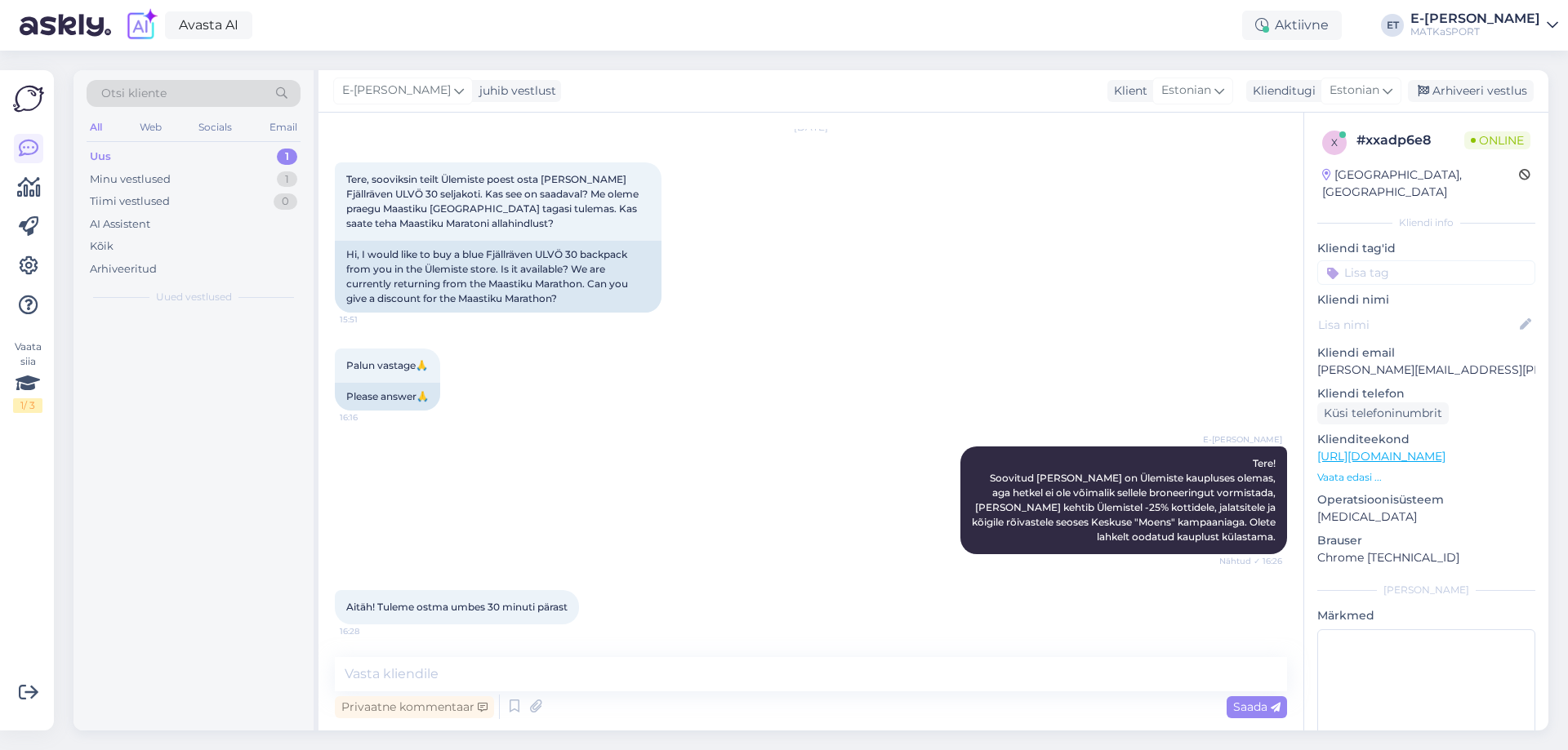
scroll to position [53, 0]
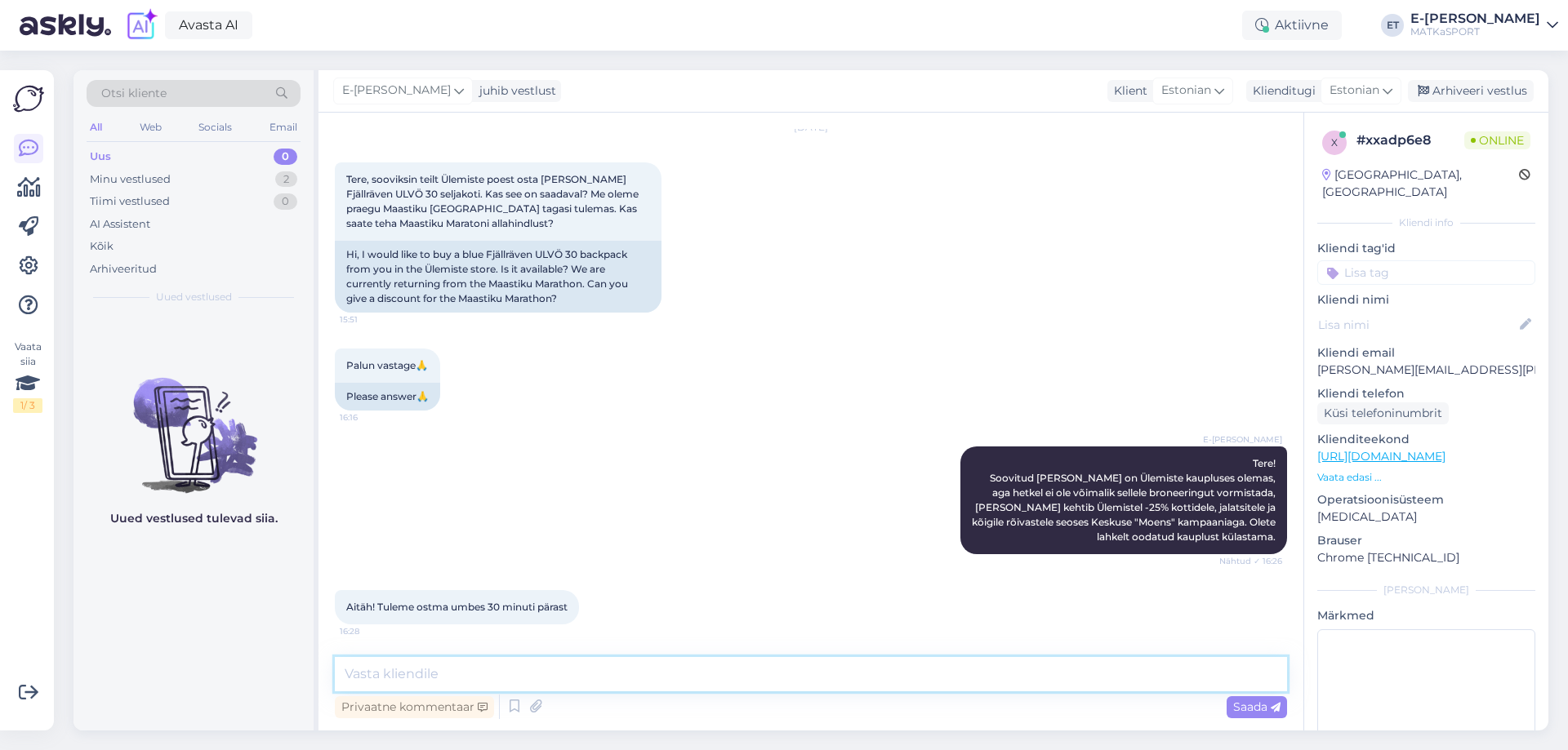
click at [542, 682] on textarea at bounding box center [811, 674] width 952 height 34
type textarea "V"
type textarea "Väga tore, ilusat päeva jätku!"
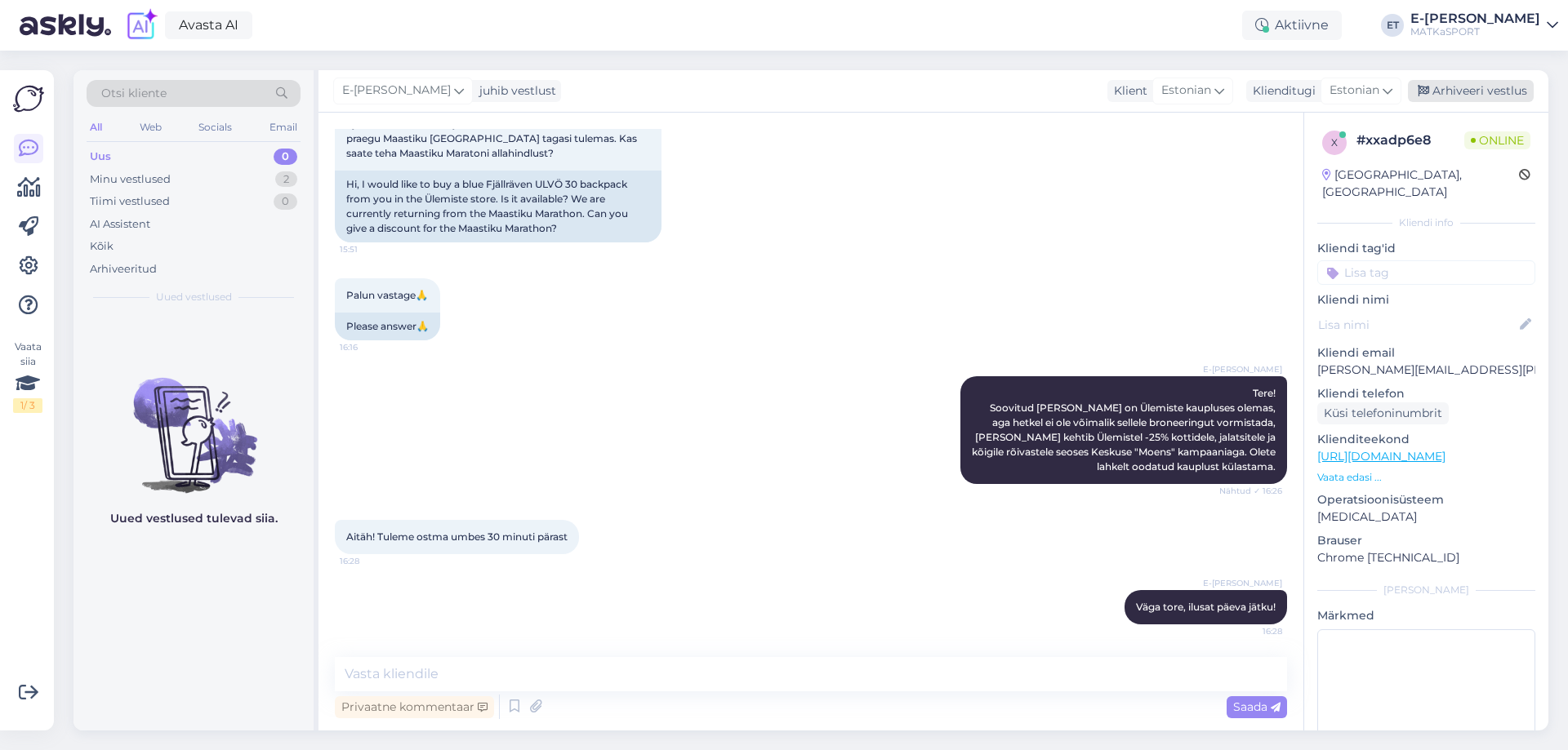
drag, startPoint x: 1477, startPoint y: 93, endPoint x: 1467, endPoint y: 88, distance: 11.2
click at [1476, 93] on div "Arhiveeri vestlus" at bounding box center [1471, 91] width 126 height 22
